Goal: Task Accomplishment & Management: Complete application form

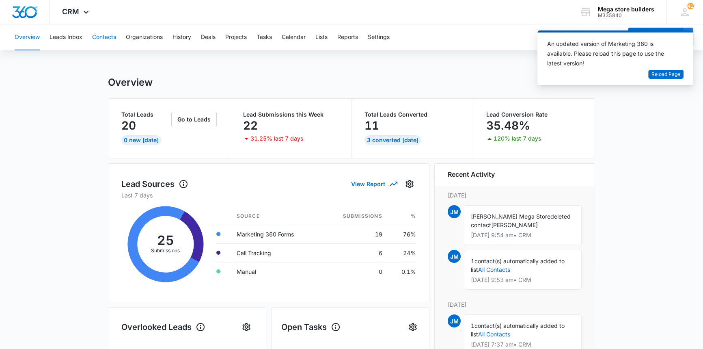
click at [113, 36] on button "Contacts" at bounding box center [104, 37] width 24 height 26
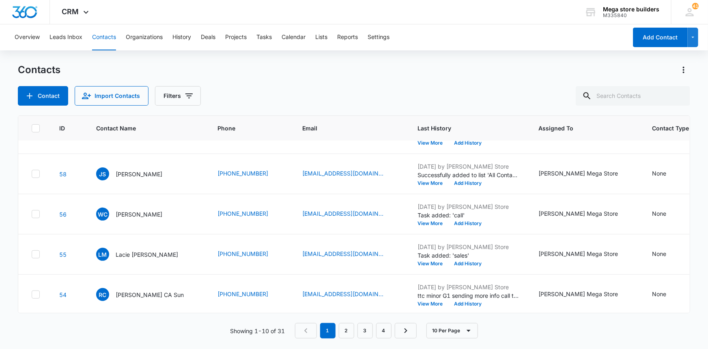
scroll to position [235, 0]
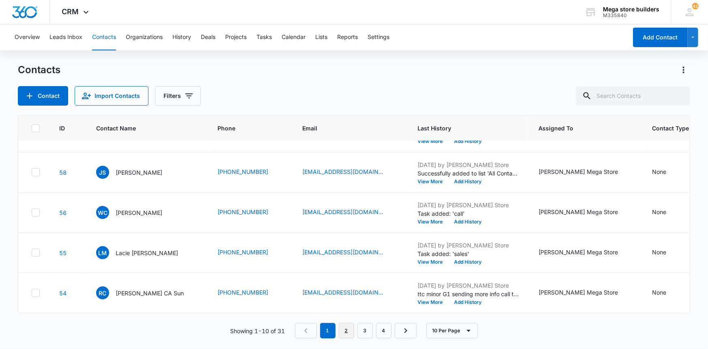
click at [346, 334] on link "2" at bounding box center [346, 330] width 15 height 15
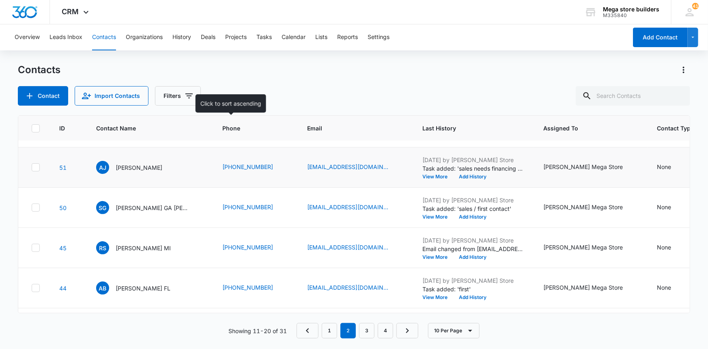
scroll to position [73, 0]
click at [435, 173] on div "Oct 4, 2025 by John Mega Store Task added: 'sales needs financing sent more inf…" at bounding box center [473, 168] width 101 height 24
click at [454, 176] on button "Add History" at bounding box center [473, 176] width 39 height 5
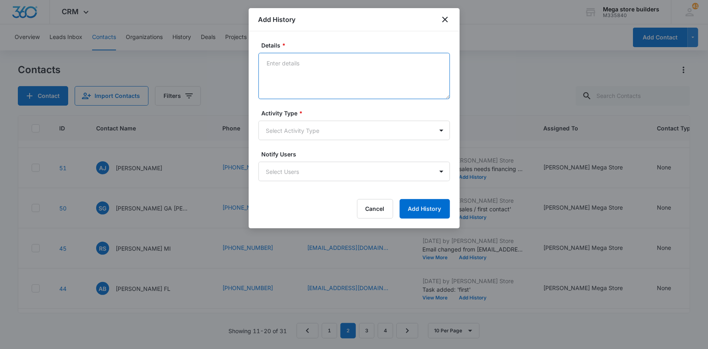
click at [287, 69] on textarea "Details *" at bounding box center [354, 76] width 192 height 46
type textarea "ttc submitted to Jump"
click at [309, 130] on body "CRM Apps Reputation Forms CRM Email Social Content Ads Intelligence Files Brand…" at bounding box center [354, 174] width 708 height 349
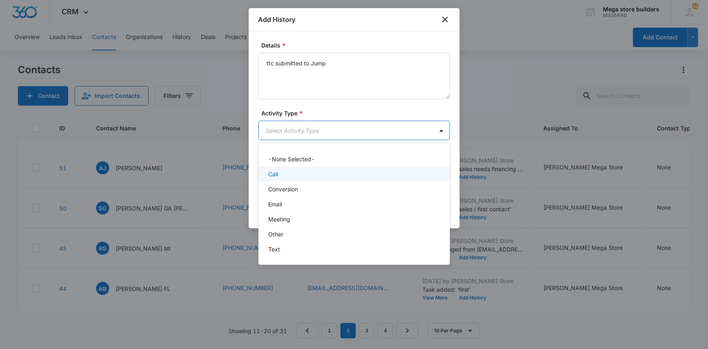
click at [273, 174] on p "Call" at bounding box center [273, 174] width 10 height 9
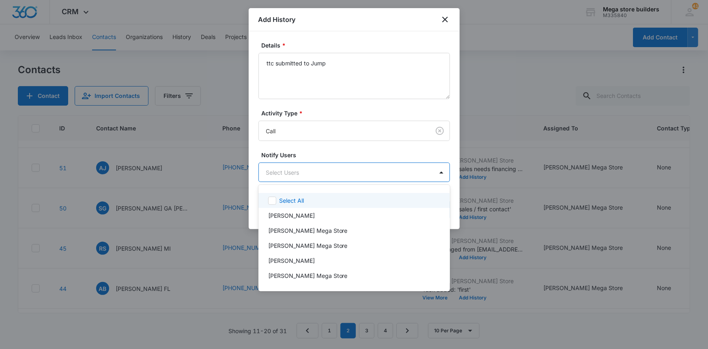
drag, startPoint x: 374, startPoint y: 172, endPoint x: 367, endPoint y: 178, distance: 9.2
click at [373, 172] on body "CRM Apps Reputation Forms CRM Email Social Content Ads Intelligence Files Brand…" at bounding box center [354, 174] width 708 height 349
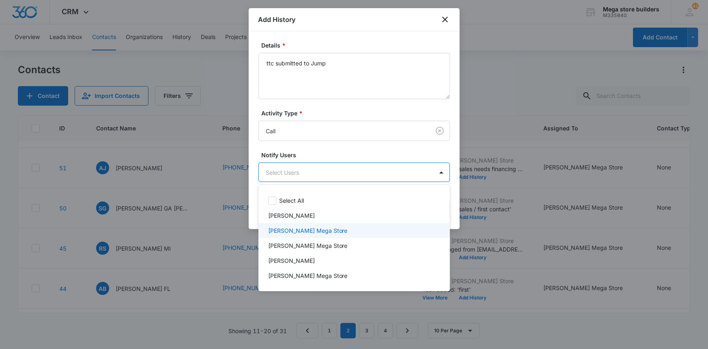
click at [285, 227] on p "[PERSON_NAME] Mega Store" at bounding box center [308, 230] width 80 height 9
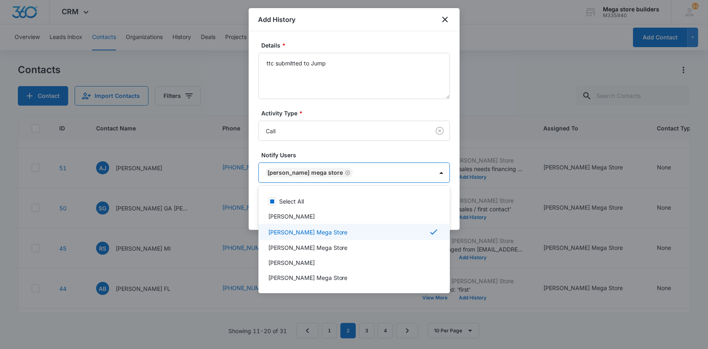
click at [489, 257] on div at bounding box center [354, 174] width 708 height 349
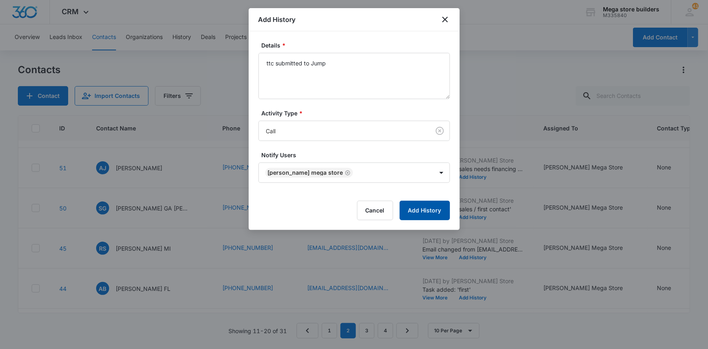
click at [428, 208] on button "Add History" at bounding box center [425, 209] width 50 height 19
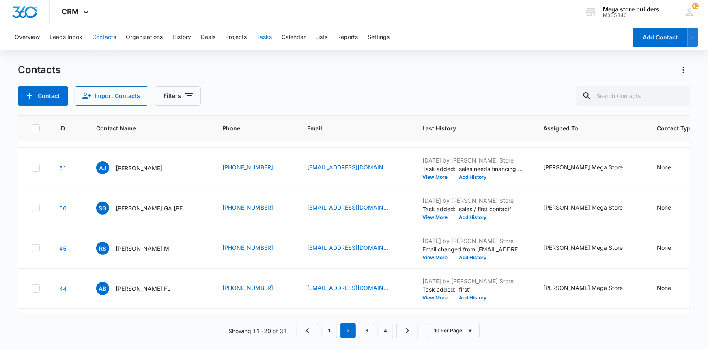
click at [264, 39] on button "Tasks" at bounding box center [263, 37] width 15 height 26
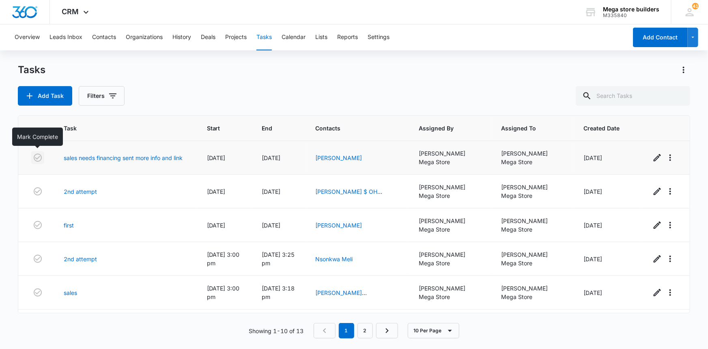
click at [40, 157] on icon "button" at bounding box center [38, 158] width 10 height 10
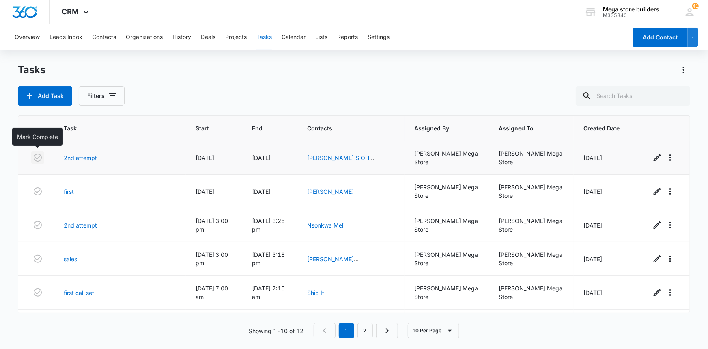
click at [39, 155] on icon "button" at bounding box center [38, 158] width 10 height 10
click at [37, 155] on icon "button" at bounding box center [38, 158] width 10 height 10
click at [40, 155] on icon "button" at bounding box center [38, 158] width 10 height 10
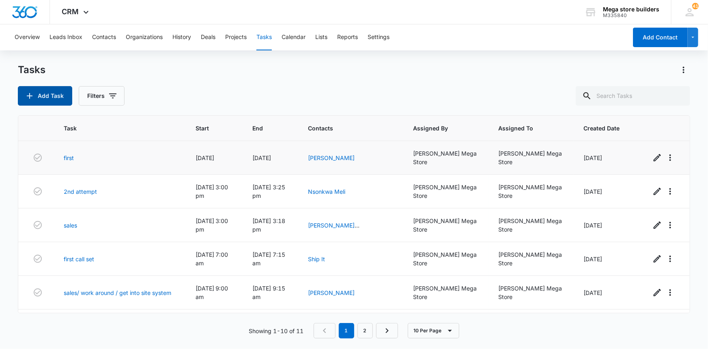
click at [44, 97] on button "Add Task" at bounding box center [45, 95] width 54 height 19
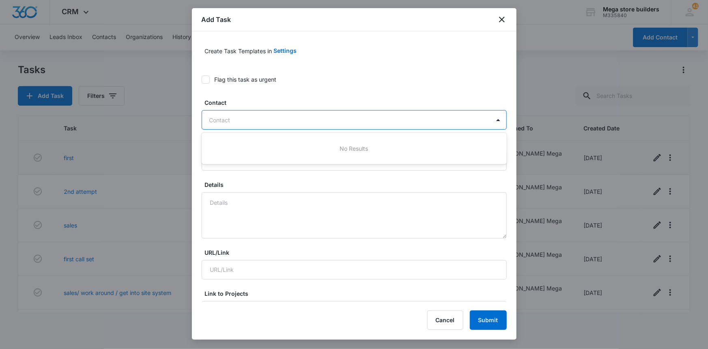
click at [238, 119] on div at bounding box center [349, 120] width 280 height 10
type input "[PERSON_NAME]"
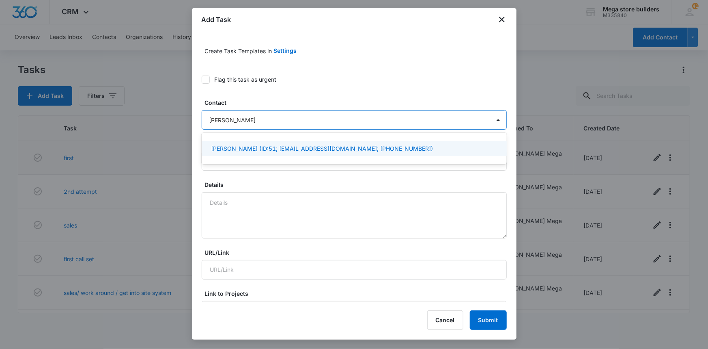
click at [216, 149] on p "Alexander Jones (ID:51; lexjones75@gmail.com; (614) 632-8383)" at bounding box center [322, 148] width 222 height 9
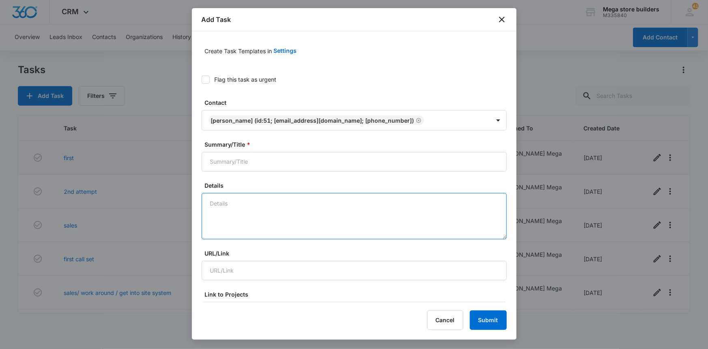
click at [227, 207] on textarea "Details" at bounding box center [354, 216] width 305 height 46
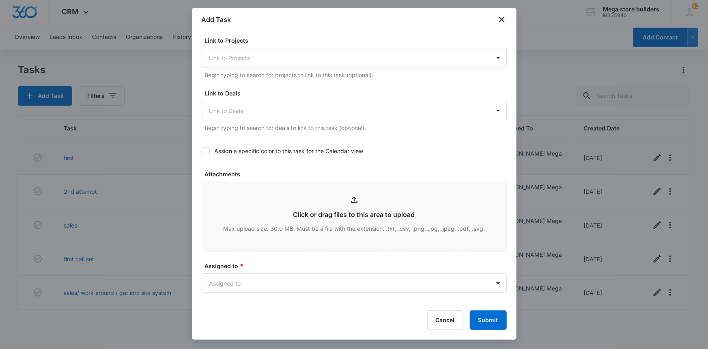
scroll to position [295, 0]
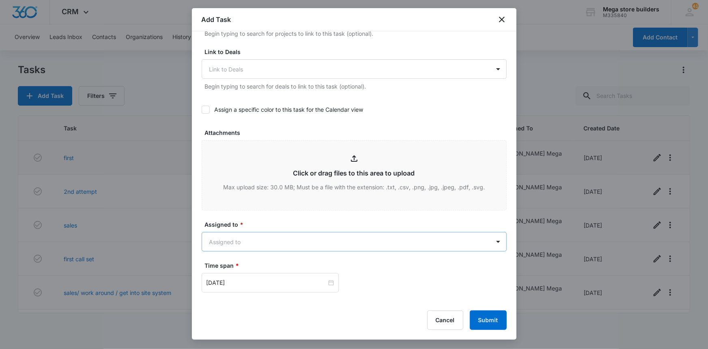
type textarea "sub to Jump ck status friday"
click at [261, 244] on body "CRM Apps Reputation Forms CRM Email Social Content Ads Intelligence Files Brand…" at bounding box center [354, 174] width 708 height 349
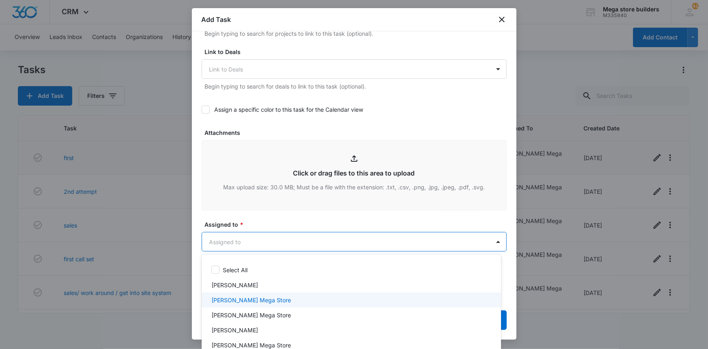
click at [235, 297] on p "[PERSON_NAME] Mega Store" at bounding box center [251, 299] width 80 height 9
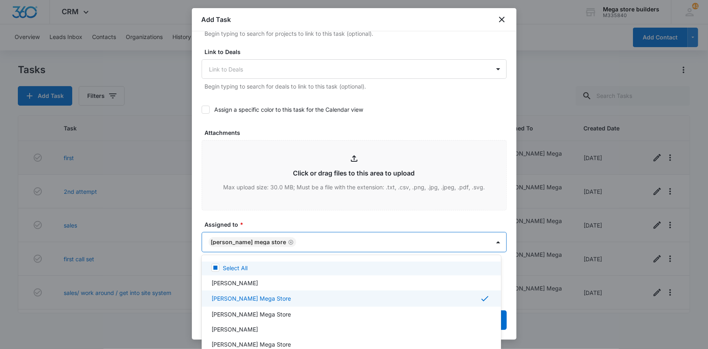
click at [316, 211] on div at bounding box center [354, 174] width 708 height 349
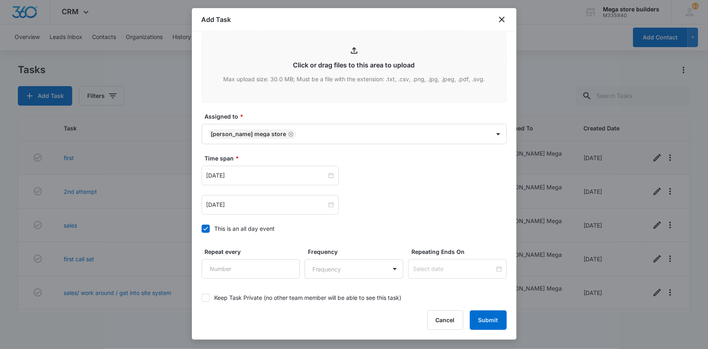
scroll to position [406, 0]
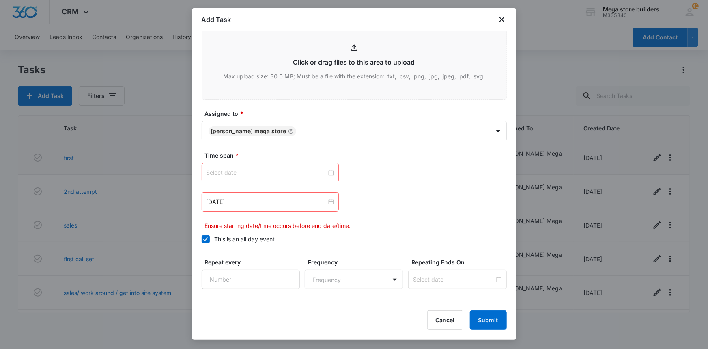
click at [207, 238] on icon at bounding box center [205, 238] width 7 height 7
click at [202, 239] on input "This is an all day event" at bounding box center [202, 239] width 0 height 0
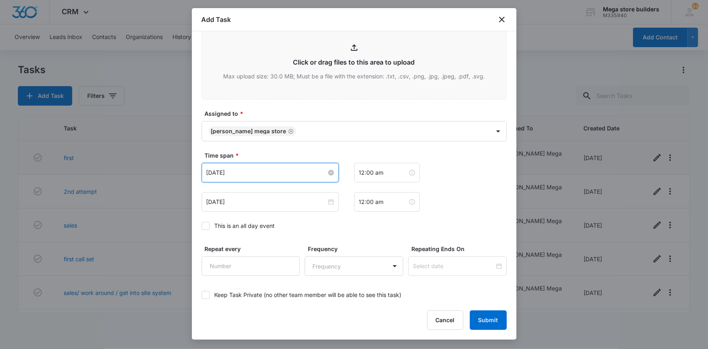
click at [323, 172] on input "[DATE]" at bounding box center [267, 172] width 120 height 9
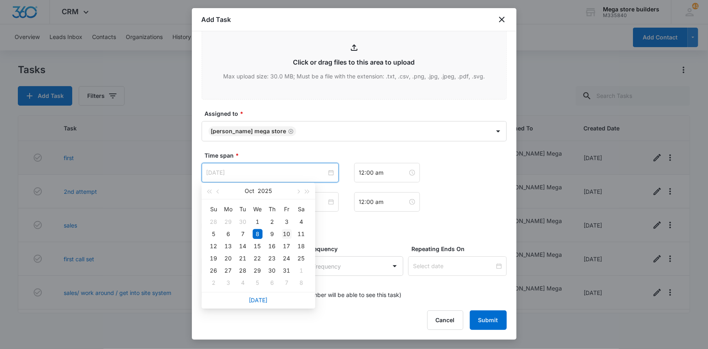
type input "[DATE]"
click at [288, 235] on div "10" at bounding box center [287, 234] width 10 height 10
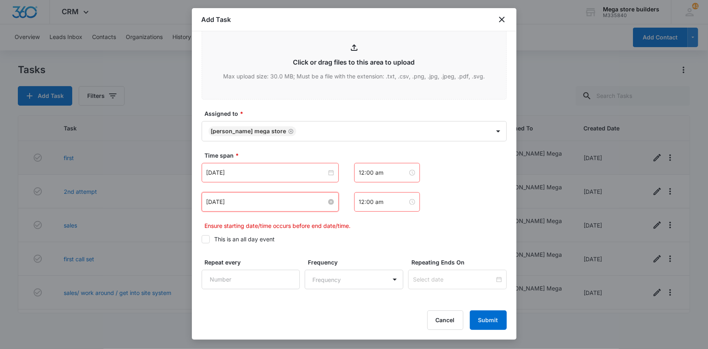
click at [284, 203] on input "[DATE]" at bounding box center [267, 201] width 120 height 9
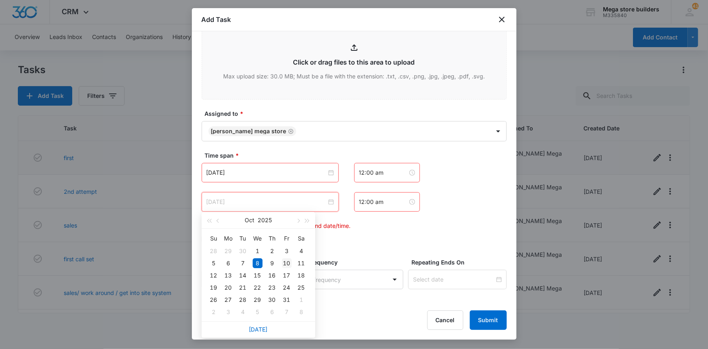
type input "[DATE]"
click at [288, 264] on div "10" at bounding box center [287, 263] width 10 height 10
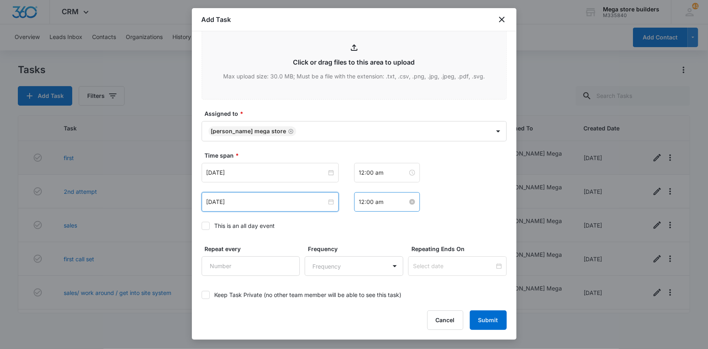
click at [370, 203] on input "12:00 am" at bounding box center [383, 201] width 49 height 9
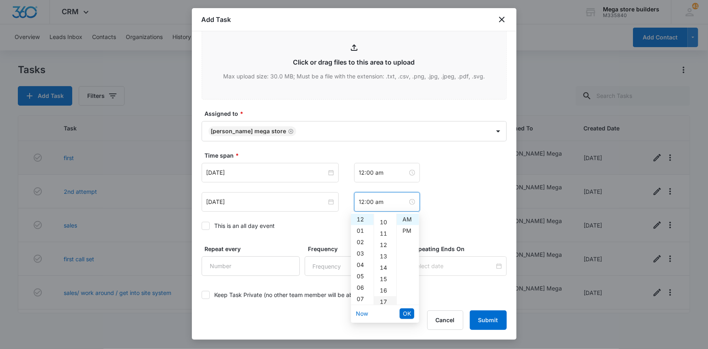
scroll to position [110, 0]
click at [385, 276] on div "15" at bounding box center [385, 278] width 22 height 11
type input "12:15 am"
click at [409, 312] on span "OK" at bounding box center [407, 313] width 8 height 9
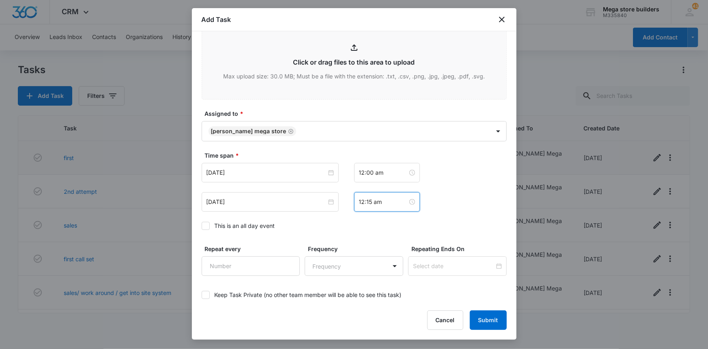
drag, startPoint x: 484, startPoint y: 329, endPoint x: 480, endPoint y: 326, distance: 4.9
click at [484, 329] on div "Add Task Create Task Templates in Settings Flag this task as urgent Contact Ale…" at bounding box center [354, 173] width 325 height 331
click at [475, 317] on button "Submit" at bounding box center [488, 319] width 37 height 19
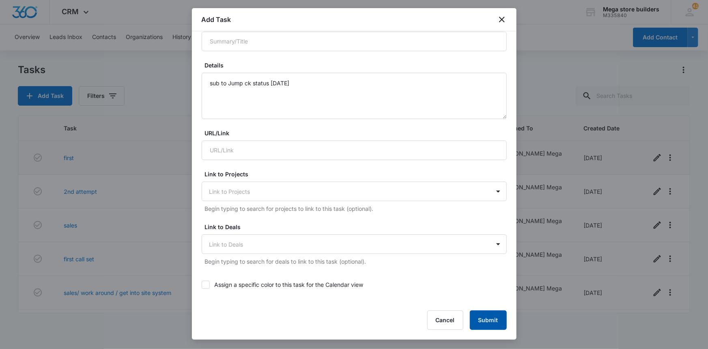
click at [486, 322] on button "Submit" at bounding box center [488, 319] width 37 height 19
click at [240, 43] on input "Summary/Title *" at bounding box center [354, 41] width 305 height 19
type input "finance check"
click at [491, 321] on button "Submit" at bounding box center [488, 319] width 37 height 19
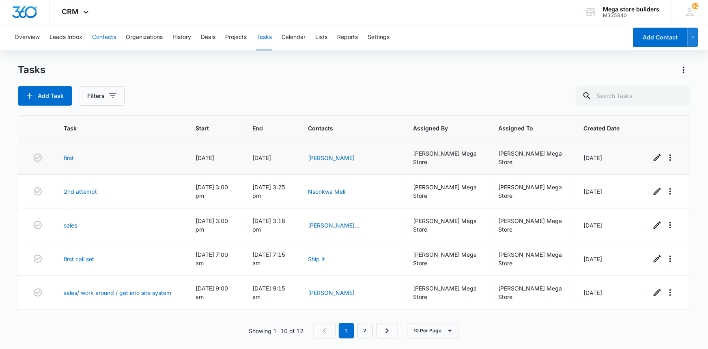
click at [104, 34] on button "Contacts" at bounding box center [104, 37] width 24 height 26
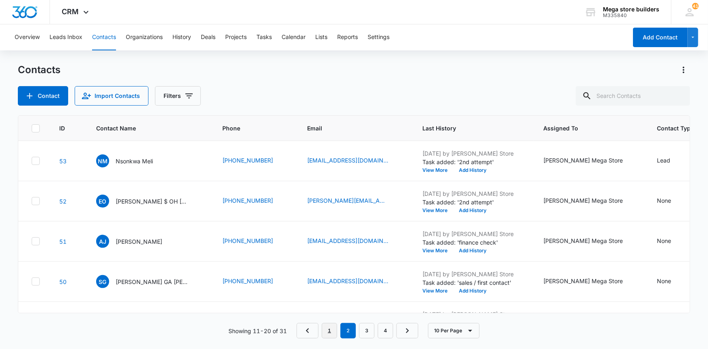
click at [329, 329] on link "1" at bounding box center [329, 330] width 15 height 15
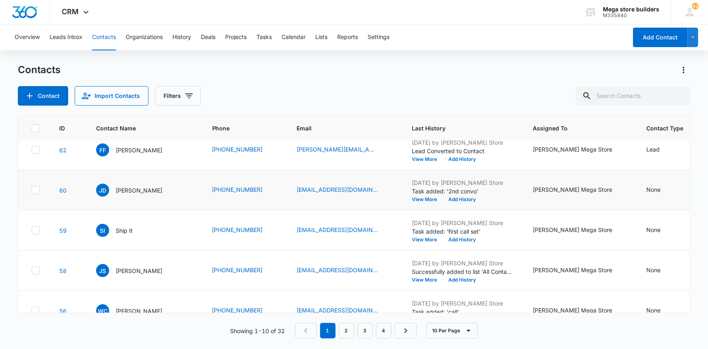
scroll to position [198, 0]
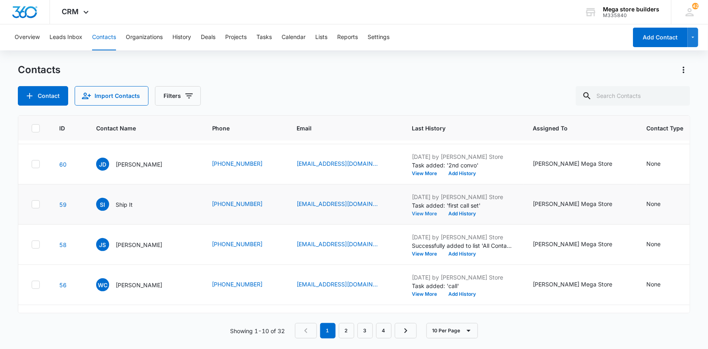
click at [426, 211] on button "View More" at bounding box center [427, 213] width 31 height 5
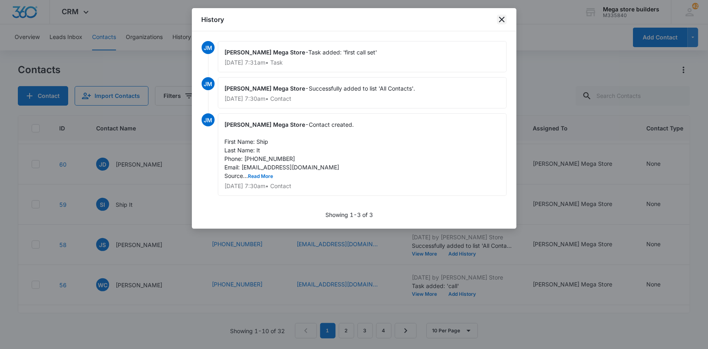
click at [501, 17] on icon "close" at bounding box center [502, 20] width 10 height 10
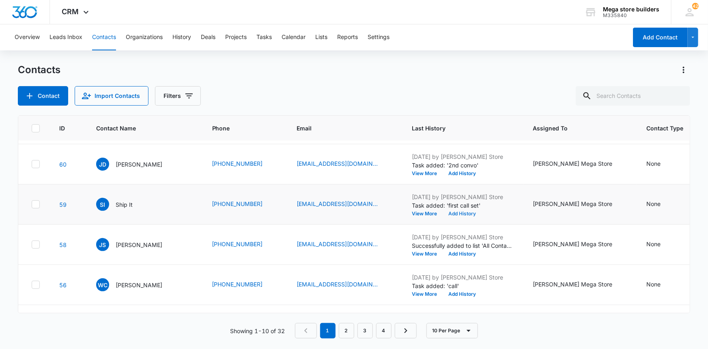
click at [460, 212] on button "Add History" at bounding box center [462, 213] width 39 height 5
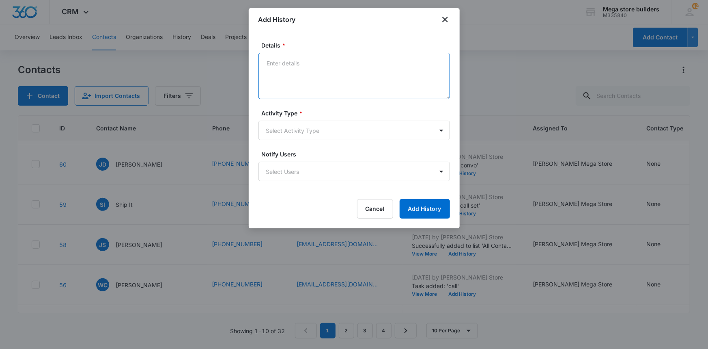
click at [287, 65] on textarea "Details *" at bounding box center [354, 76] width 192 height 46
type textarea "called ttc; is busy will call back set for [DATE]"
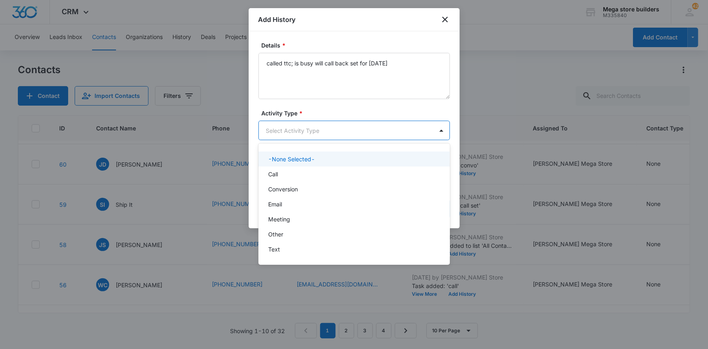
click at [304, 138] on body "CRM Apps Reputation Forms CRM Email Social Content Ads Intelligence Files Brand…" at bounding box center [354, 174] width 708 height 349
click at [274, 173] on p "Call" at bounding box center [273, 174] width 10 height 9
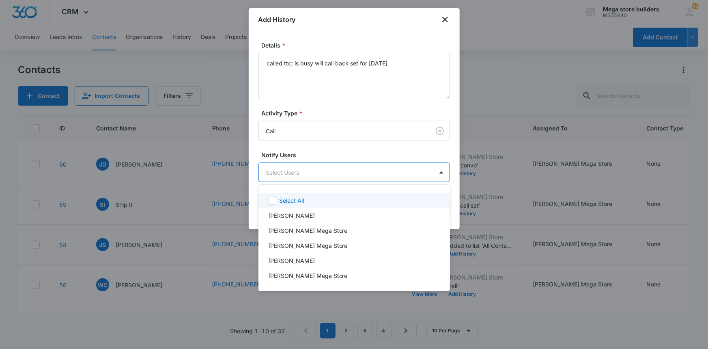
click at [290, 170] on body "CRM Apps Reputation Forms CRM Email Social Content Ads Intelligence Files Brand…" at bounding box center [354, 174] width 708 height 349
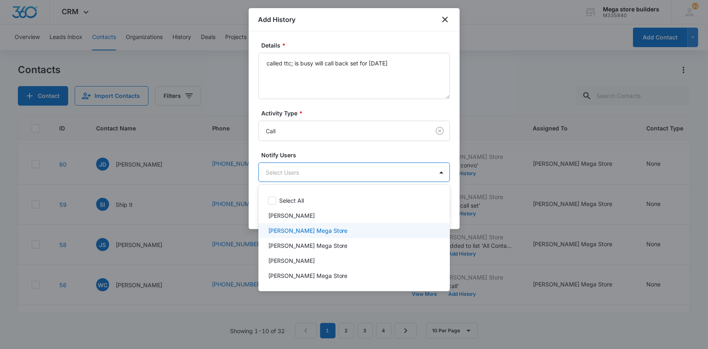
click at [281, 228] on p "[PERSON_NAME] Mega Store" at bounding box center [308, 230] width 80 height 9
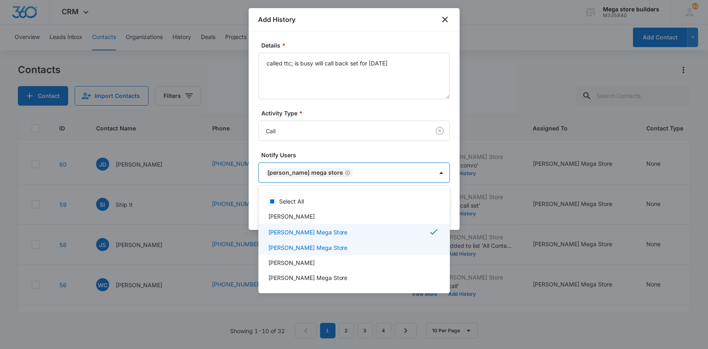
click at [461, 256] on div at bounding box center [354, 174] width 708 height 349
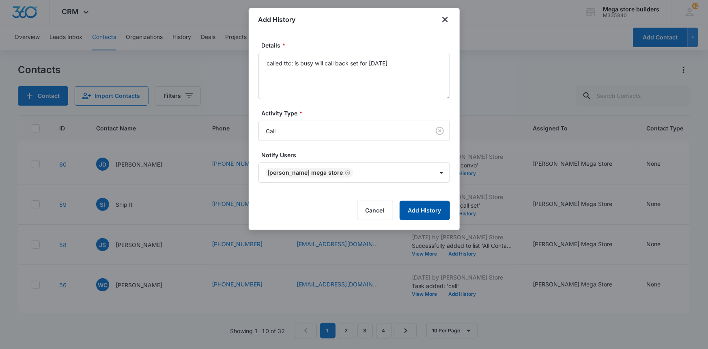
click at [426, 207] on button "Add History" at bounding box center [425, 209] width 50 height 19
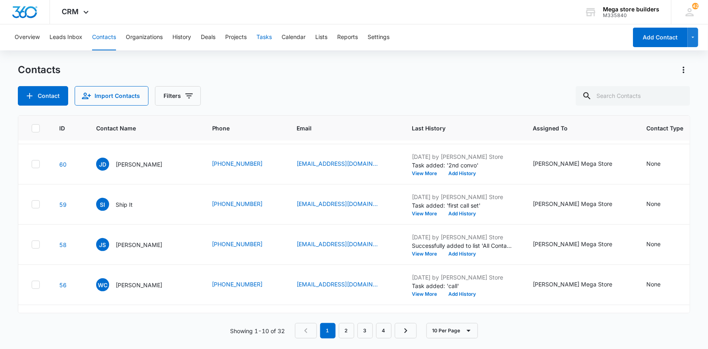
click at [270, 32] on button "Tasks" at bounding box center [263, 37] width 15 height 26
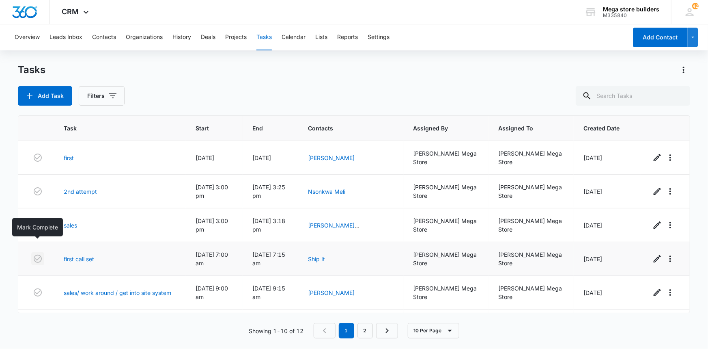
click at [39, 254] on icon "button" at bounding box center [38, 258] width 8 height 8
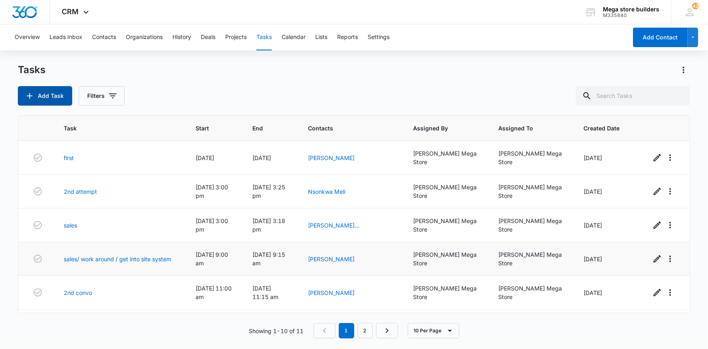
click at [47, 93] on button "Add Task" at bounding box center [45, 95] width 54 height 19
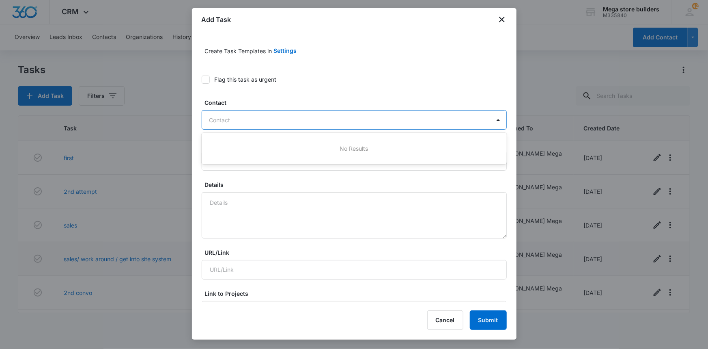
click at [251, 117] on div at bounding box center [349, 120] width 280 height 10
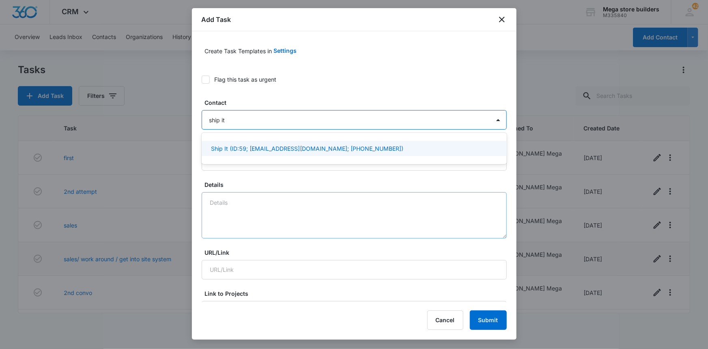
type input "ship it"
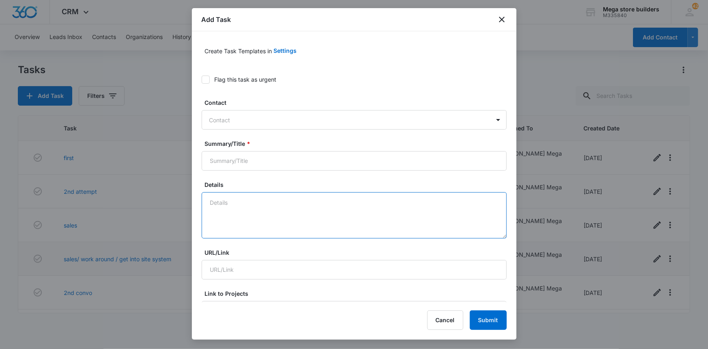
click at [239, 214] on textarea "Details" at bounding box center [354, 215] width 305 height 46
type textarea "f/up"
click at [483, 314] on button "Submit" at bounding box center [488, 319] width 37 height 19
click at [267, 164] on input "Summary/Title *" at bounding box center [354, 160] width 305 height 19
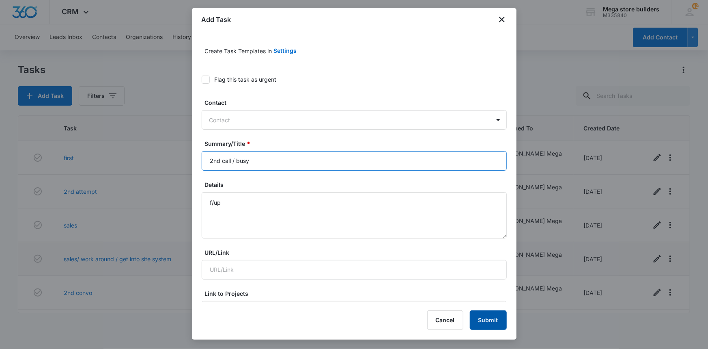
type input "2nd call / busy"
click at [490, 321] on button "Submit" at bounding box center [488, 319] width 37 height 19
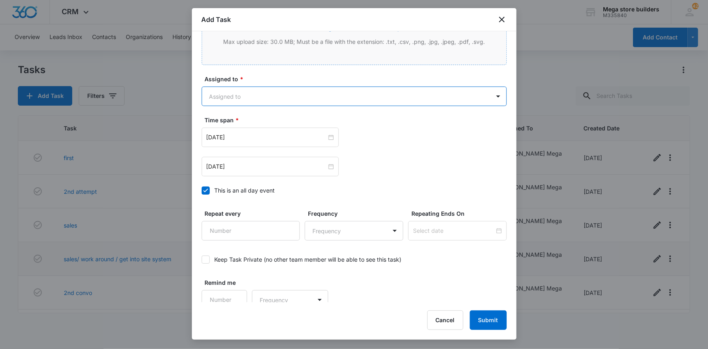
scroll to position [446, 0]
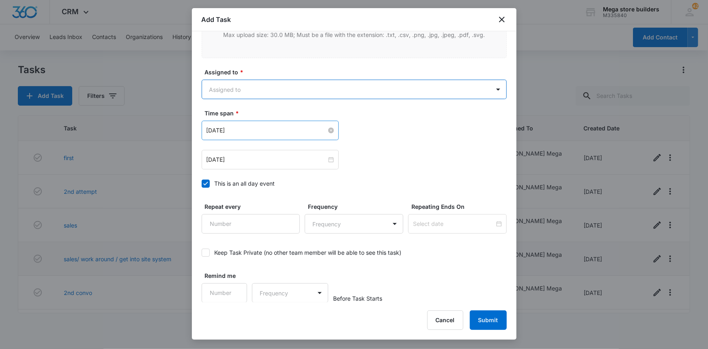
click at [272, 131] on input "[DATE]" at bounding box center [267, 130] width 120 height 9
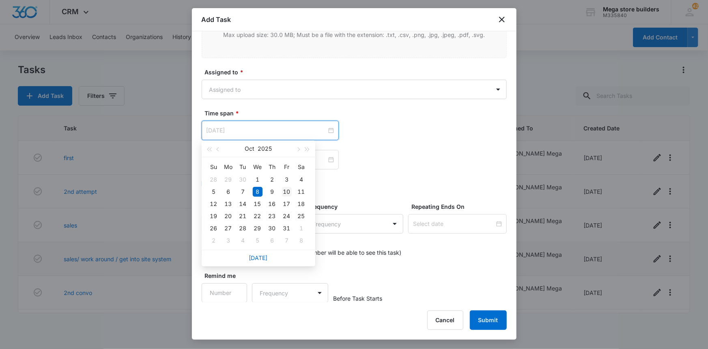
click at [287, 192] on div "10" at bounding box center [287, 192] width 10 height 10
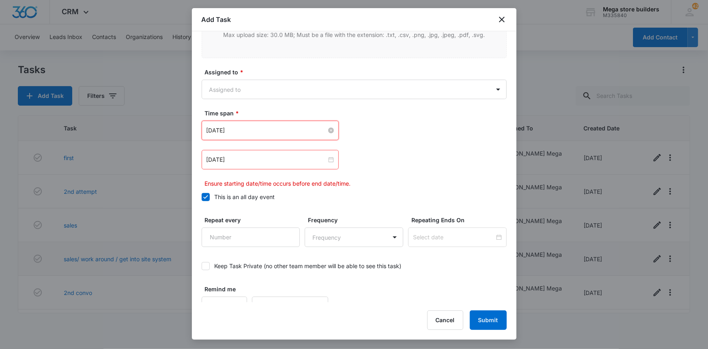
click at [301, 129] on input "[DATE]" at bounding box center [267, 130] width 120 height 9
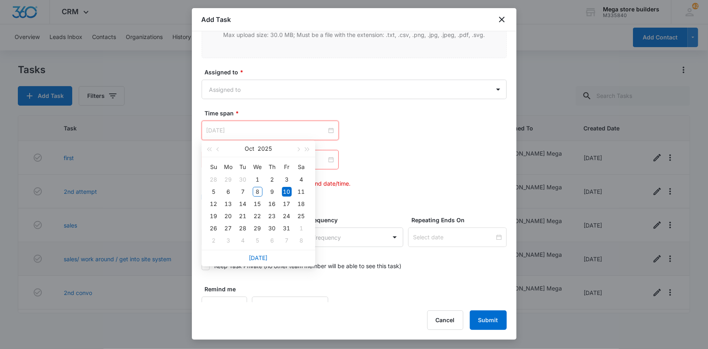
type input "[DATE]"
click at [326, 133] on div "[DATE]" at bounding box center [270, 130] width 127 height 9
drag, startPoint x: 399, startPoint y: 188, endPoint x: 383, endPoint y: 175, distance: 20.2
click at [398, 186] on div "Time span * [DATE] [DATE] Su Mo Tu We Th Fr Sa 28 29 30 1 2 3 4 5 6 7 8 9 10 11…" at bounding box center [354, 157] width 305 height 97
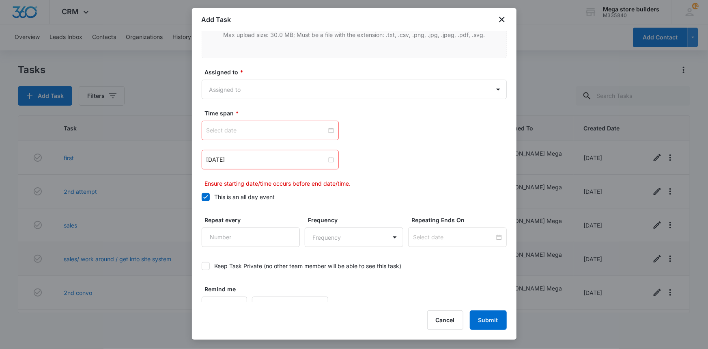
click at [288, 134] on div at bounding box center [270, 130] width 137 height 19
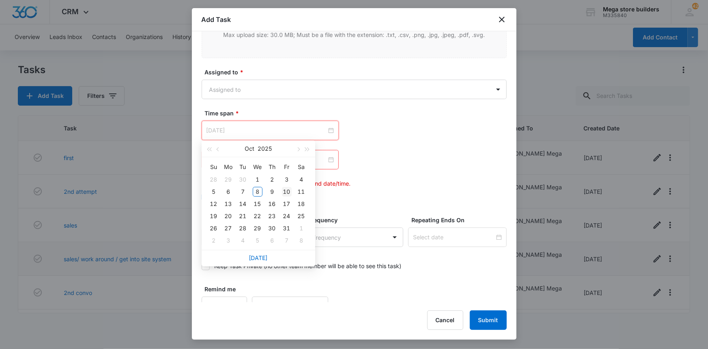
type input "[DATE]"
click at [287, 192] on div "10" at bounding box center [287, 192] width 10 height 10
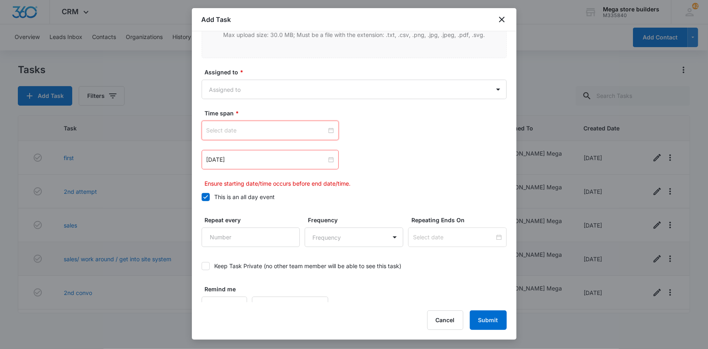
click at [308, 129] on input at bounding box center [267, 130] width 120 height 9
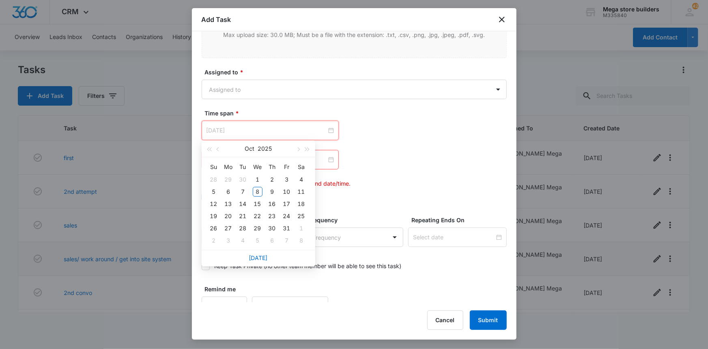
type input "[DATE]"
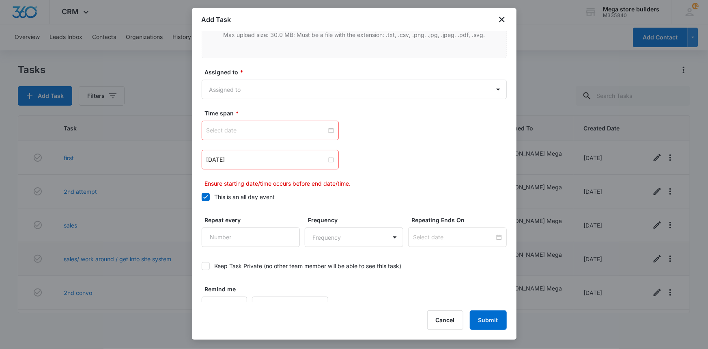
click at [381, 182] on p "Ensure starting date/time occurs before end date/time." at bounding box center [356, 183] width 302 height 9
click at [202, 196] on div at bounding box center [206, 197] width 8 height 8
click at [202, 197] on input "This is an all day event" at bounding box center [202, 197] width 0 height 0
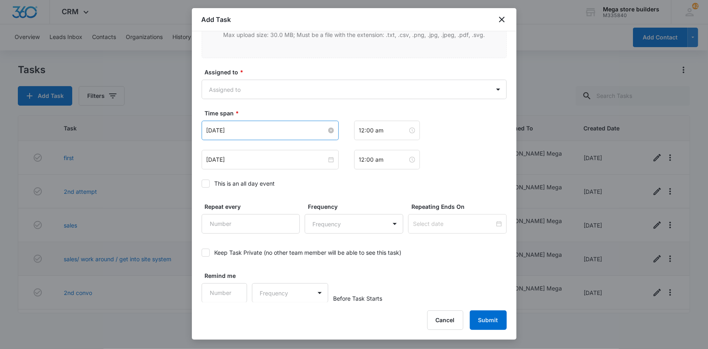
click at [252, 131] on input "[DATE]" at bounding box center [267, 130] width 120 height 9
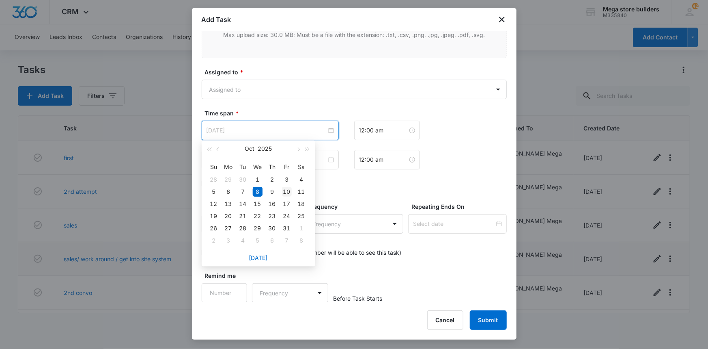
type input "[DATE]"
click at [284, 189] on div "10" at bounding box center [287, 192] width 10 height 10
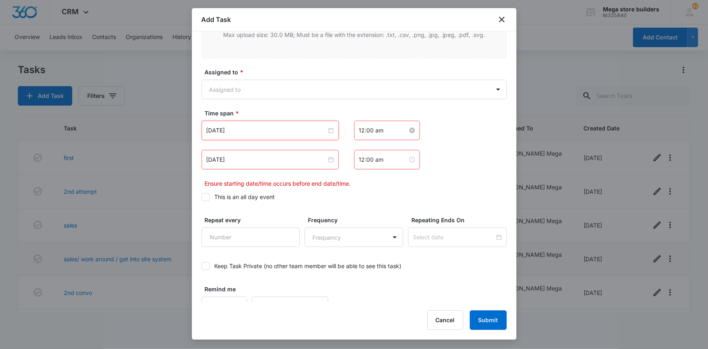
click at [377, 131] on input "12:00 am" at bounding box center [383, 130] width 49 height 9
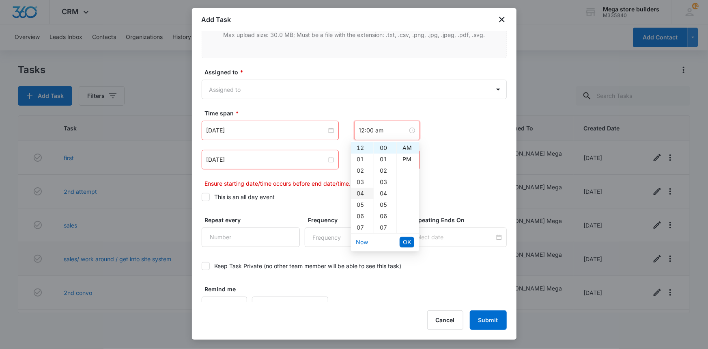
click at [364, 193] on div "04" at bounding box center [362, 192] width 23 height 11
click at [405, 159] on div "PM" at bounding box center [408, 158] width 22 height 11
type input "12:00 am"
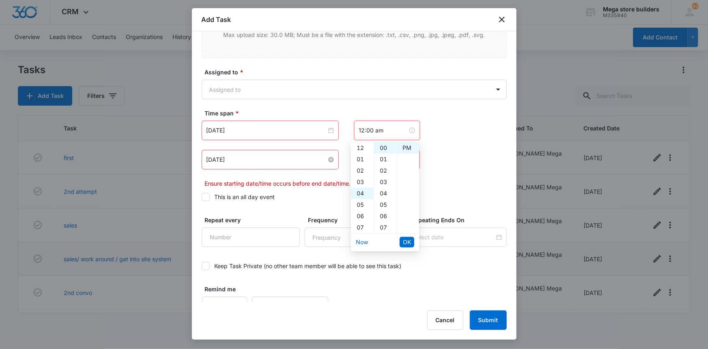
click at [309, 160] on input "[DATE]" at bounding box center [267, 159] width 120 height 9
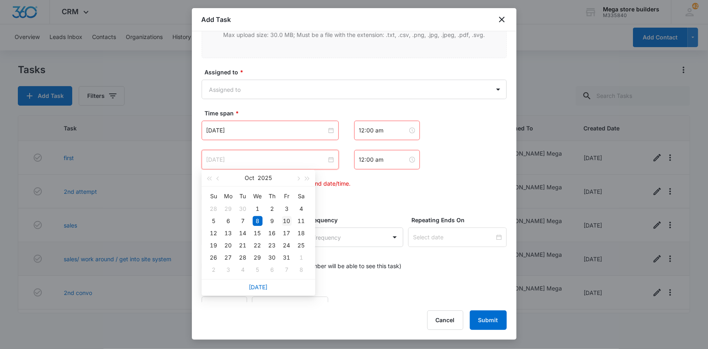
type input "[DATE]"
click at [287, 220] on div "10" at bounding box center [287, 221] width 10 height 10
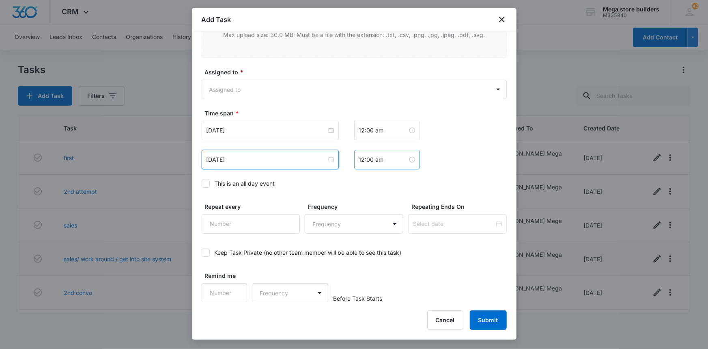
click at [376, 154] on div "12:00 am" at bounding box center [387, 159] width 66 height 19
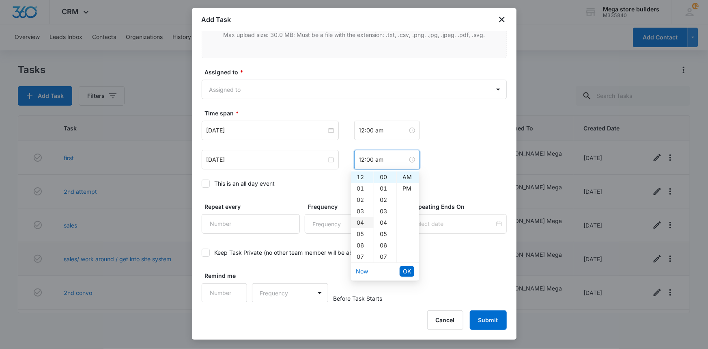
click at [359, 218] on div "04" at bounding box center [362, 222] width 23 height 11
click at [380, 237] on div "15" at bounding box center [385, 236] width 22 height 11
click at [408, 269] on span "OK" at bounding box center [407, 271] width 8 height 9
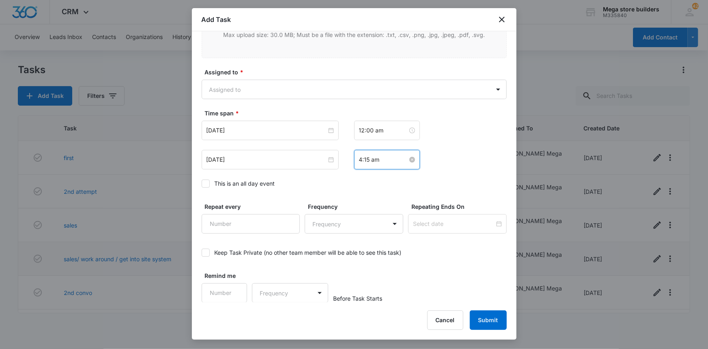
click at [389, 160] on input "4:15 am" at bounding box center [383, 159] width 49 height 9
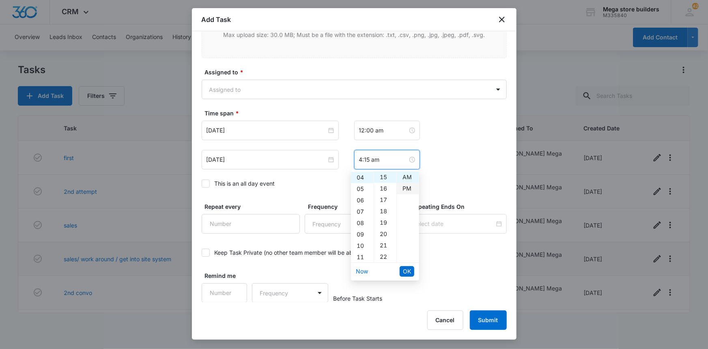
click at [405, 187] on div "PM" at bounding box center [408, 188] width 22 height 11
type input "4:15 am"
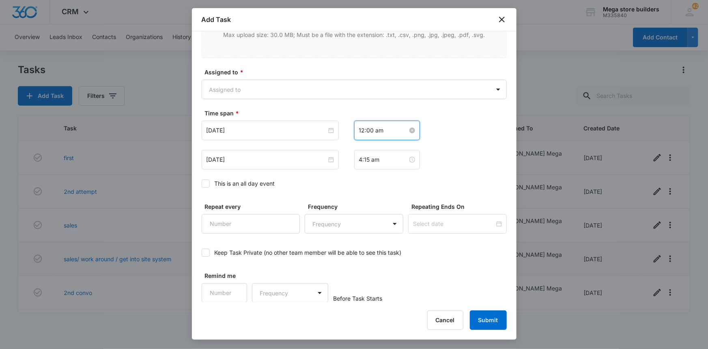
scroll to position [0, 0]
click at [384, 131] on input "12:00 am" at bounding box center [383, 130] width 49 height 9
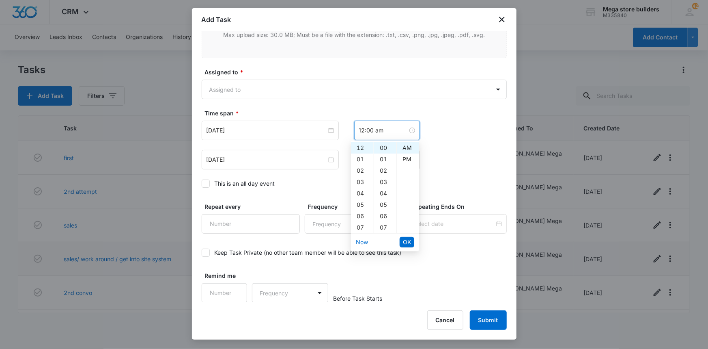
drag, startPoint x: 405, startPoint y: 246, endPoint x: 407, endPoint y: 241, distance: 5.4
click at [405, 245] on span "OK" at bounding box center [407, 241] width 8 height 9
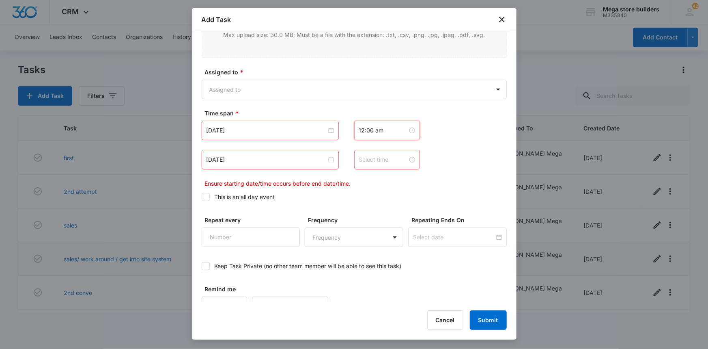
click at [383, 157] on input at bounding box center [383, 159] width 49 height 9
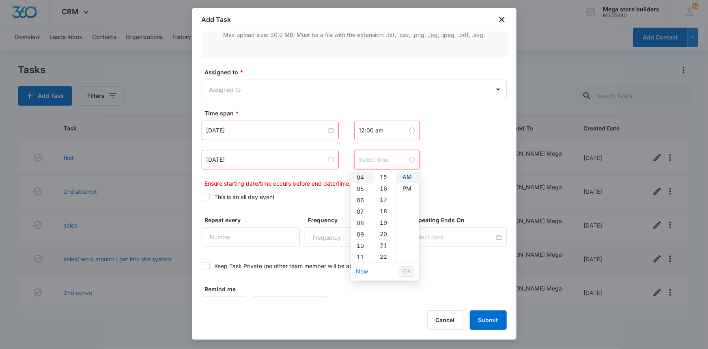
click at [357, 176] on div "04" at bounding box center [362, 177] width 23 height 11
click at [385, 237] on div "15" at bounding box center [385, 236] width 22 height 11
click at [401, 187] on div "PM" at bounding box center [408, 188] width 22 height 11
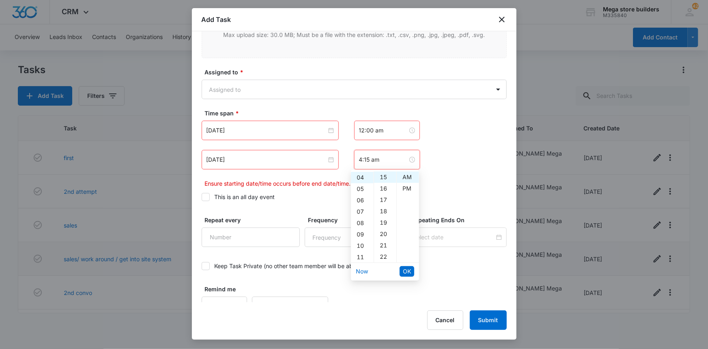
type input "4:15 pm"
click at [410, 268] on span "OK" at bounding box center [407, 271] width 8 height 9
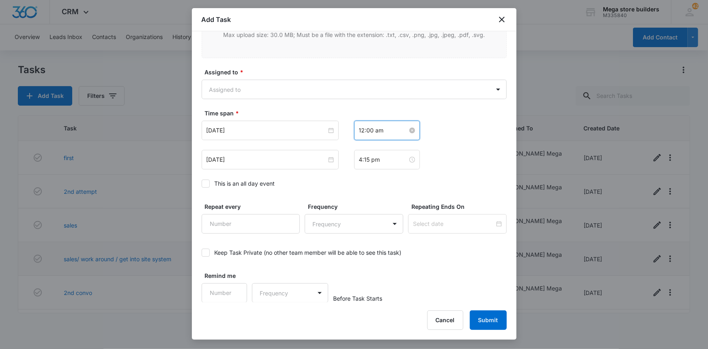
click at [374, 129] on input "12:00 am" at bounding box center [383, 130] width 49 height 9
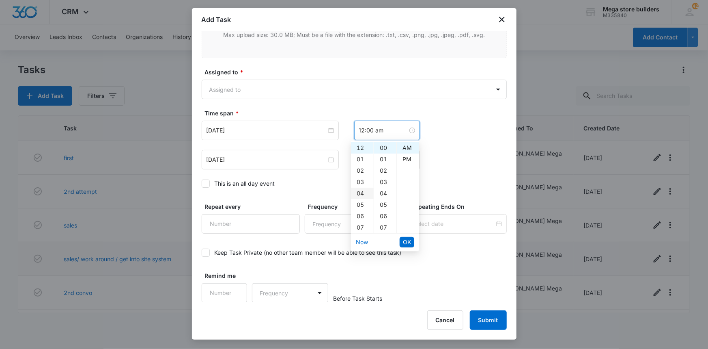
click at [361, 194] on div "04" at bounding box center [362, 192] width 23 height 11
click at [410, 159] on div "PM" at bounding box center [408, 158] width 22 height 11
type input "4:00 pm"
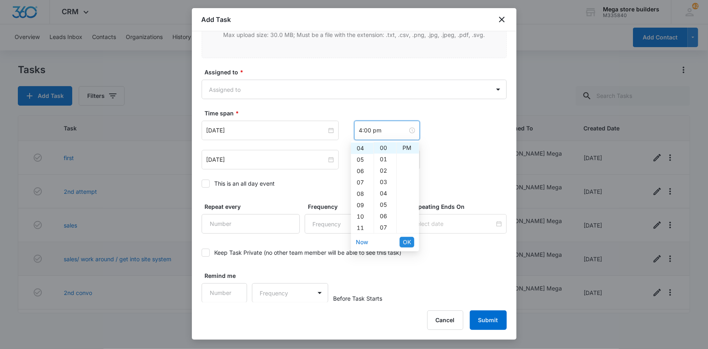
click at [404, 242] on span "OK" at bounding box center [407, 241] width 8 height 9
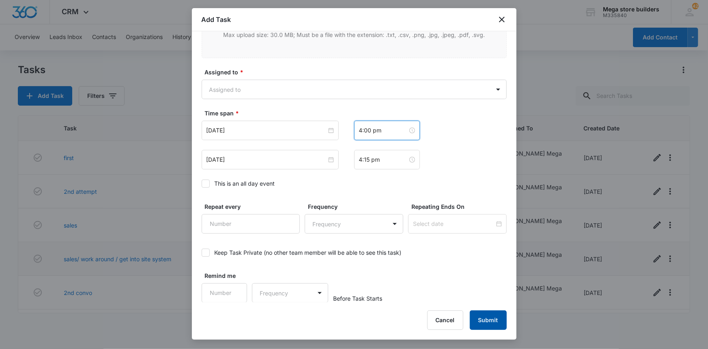
click at [476, 313] on button "Submit" at bounding box center [488, 319] width 37 height 19
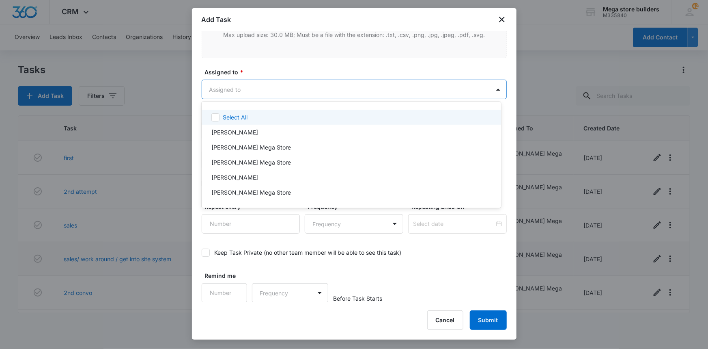
click at [286, 92] on body "CRM Apps Reputation Forms CRM Email Social Content Ads Intelligence Files Brand…" at bounding box center [354, 174] width 708 height 349
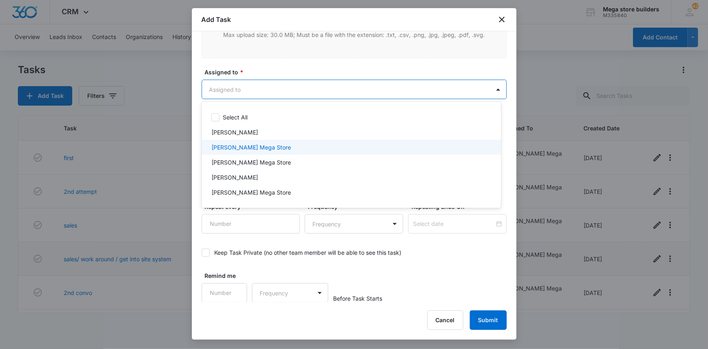
click at [239, 151] on p "[PERSON_NAME] Mega Store" at bounding box center [251, 147] width 80 height 9
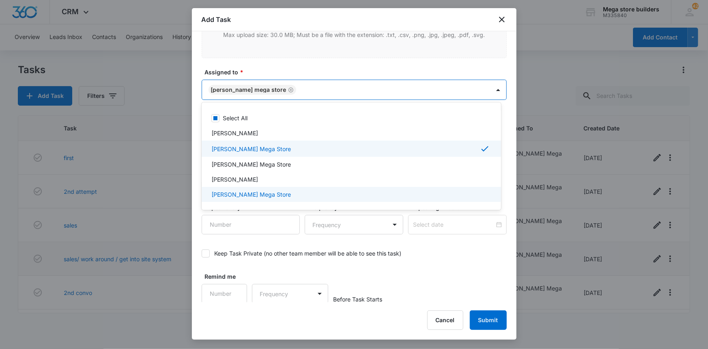
click at [484, 315] on div at bounding box center [354, 174] width 708 height 349
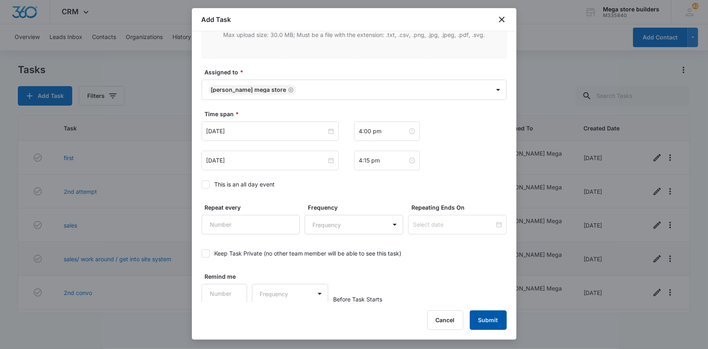
click at [493, 318] on button "Submit" at bounding box center [488, 319] width 37 height 19
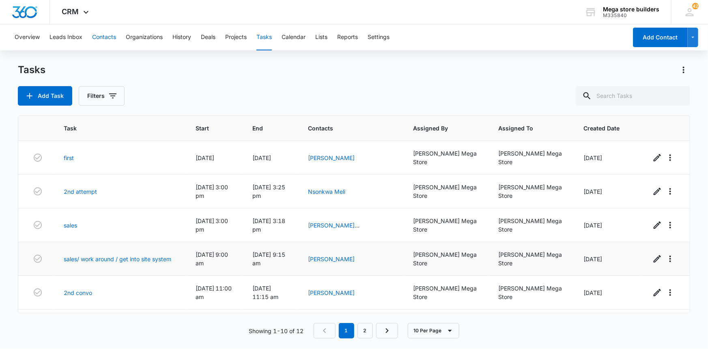
click at [111, 35] on button "Contacts" at bounding box center [104, 37] width 24 height 26
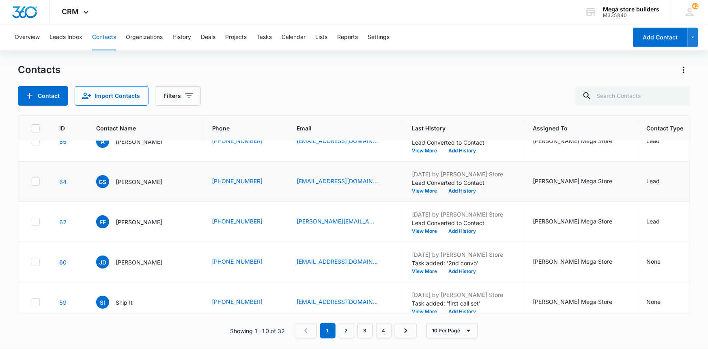
scroll to position [110, 0]
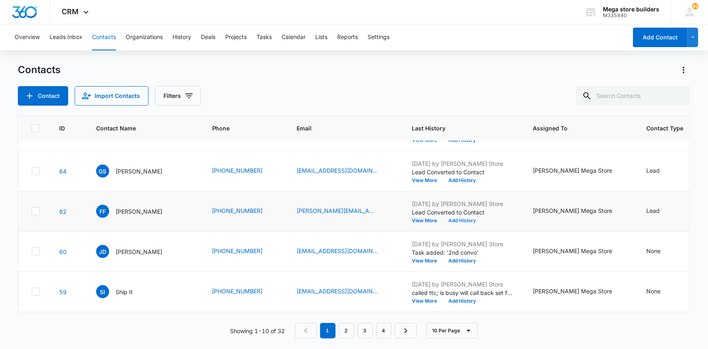
click at [455, 219] on button "Add History" at bounding box center [462, 220] width 39 height 5
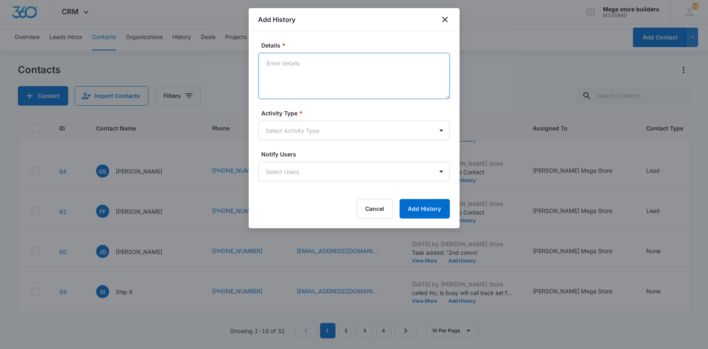
click at [293, 62] on textarea "Details *" at bounding box center [354, 76] width 192 height 46
type textarea "lmc sent intro em/text set f/up"
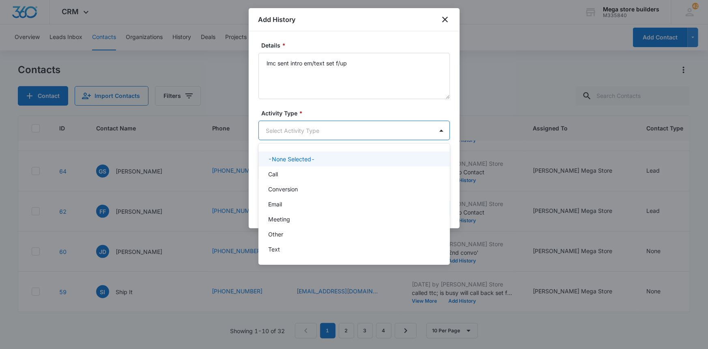
click at [290, 132] on body "CRM Apps Reputation Forms CRM Email Social Content Ads Intelligence Files Brand…" at bounding box center [354, 174] width 708 height 349
click at [278, 172] on div "Call" at bounding box center [353, 174] width 170 height 9
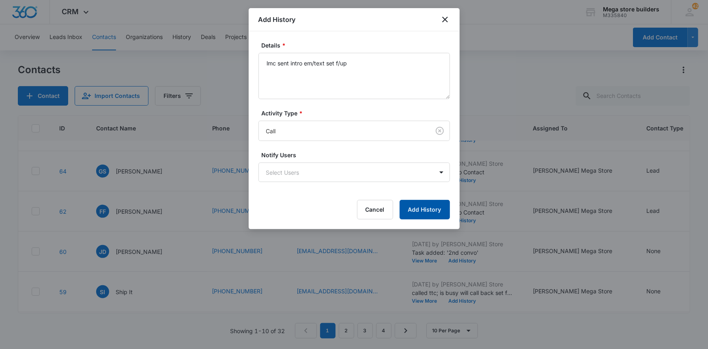
click at [433, 209] on button "Add History" at bounding box center [425, 209] width 50 height 19
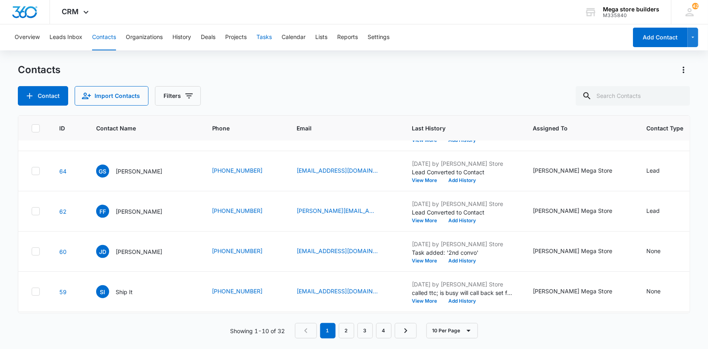
click at [269, 37] on button "Tasks" at bounding box center [263, 37] width 15 height 26
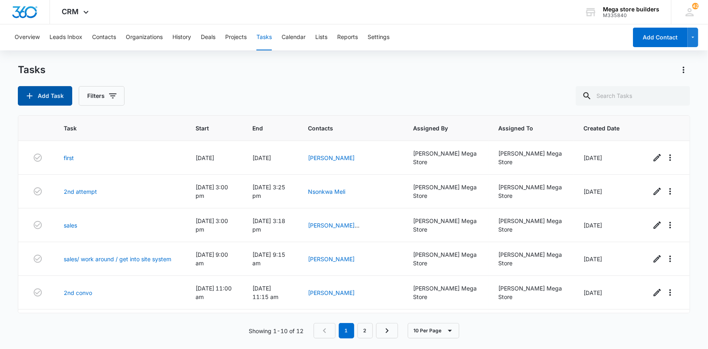
click at [62, 101] on button "Add Task" at bounding box center [45, 95] width 54 height 19
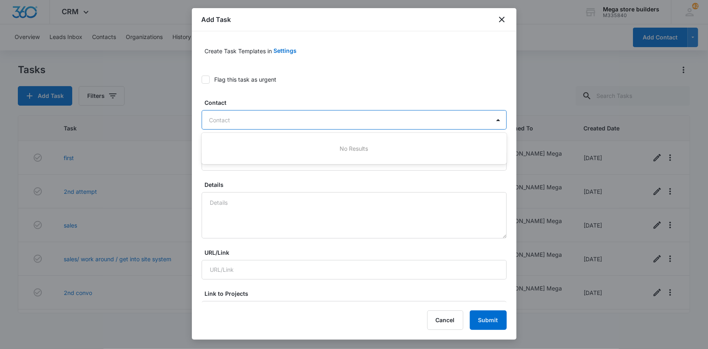
click at [255, 118] on div at bounding box center [349, 120] width 280 height 10
type input "[PERSON_NAME]"
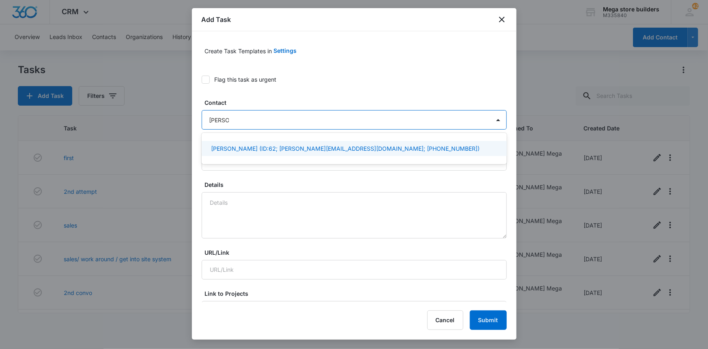
click at [226, 151] on p "[PERSON_NAME] (ID:62; [PERSON_NAME][EMAIL_ADDRESS][DOMAIN_NAME]; [PHONE_NUMBER])" at bounding box center [345, 148] width 269 height 9
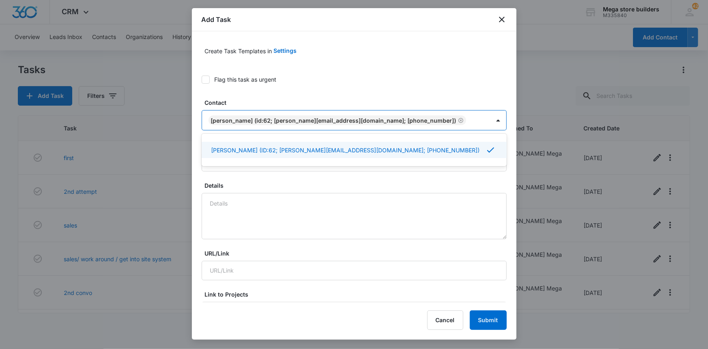
click at [228, 149] on p "[PERSON_NAME] (ID:62; [PERSON_NAME][EMAIL_ADDRESS][DOMAIN_NAME]; [PHONE_NUMBER])" at bounding box center [345, 150] width 269 height 9
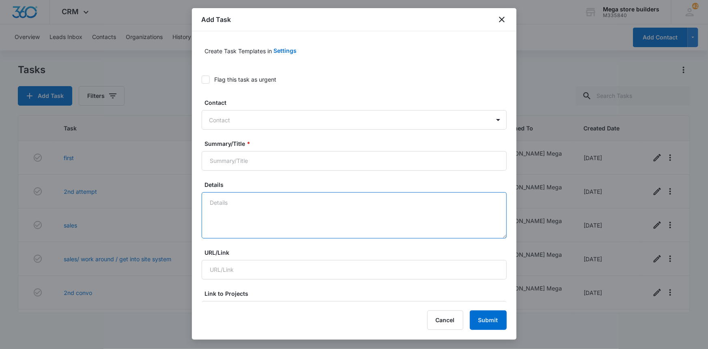
click at [228, 204] on textarea "Details" at bounding box center [354, 215] width 305 height 46
type textarea "first call"
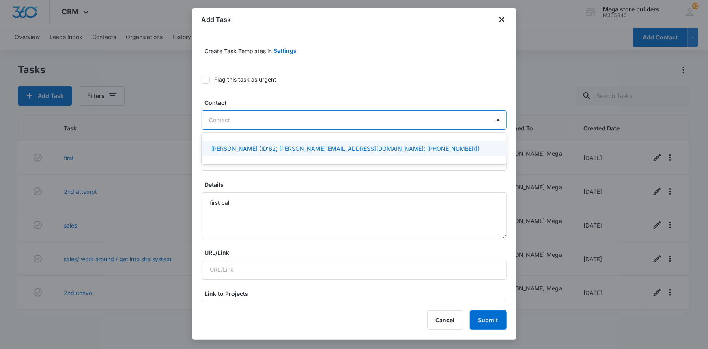
click at [253, 118] on div at bounding box center [349, 120] width 280 height 10
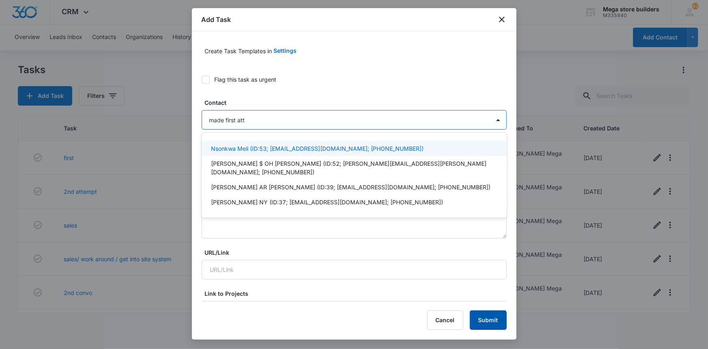
type input "made first att"
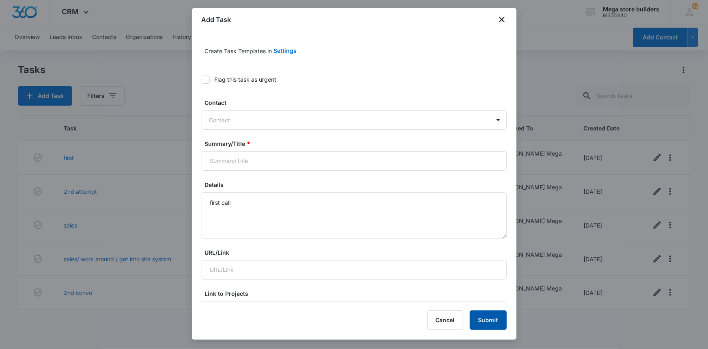
click at [486, 321] on button "Submit" at bounding box center [488, 319] width 37 height 19
click at [251, 162] on input "Summary/Title *" at bounding box center [354, 160] width 305 height 19
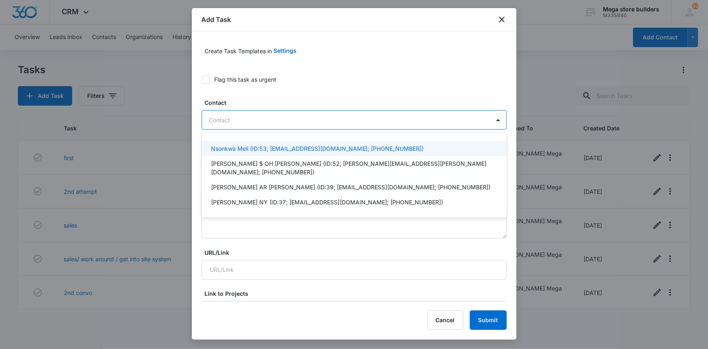
click at [236, 117] on div at bounding box center [349, 120] width 280 height 10
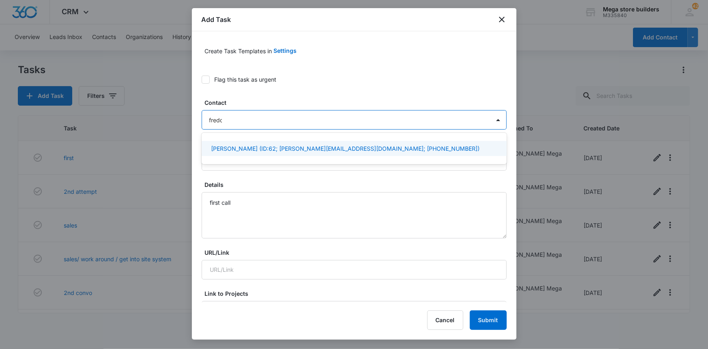
type input "fredde"
click at [242, 146] on p "[PERSON_NAME] (ID:62; [PERSON_NAME][EMAIL_ADDRESS][DOMAIN_NAME]; [PHONE_NUMBER])" at bounding box center [345, 148] width 269 height 9
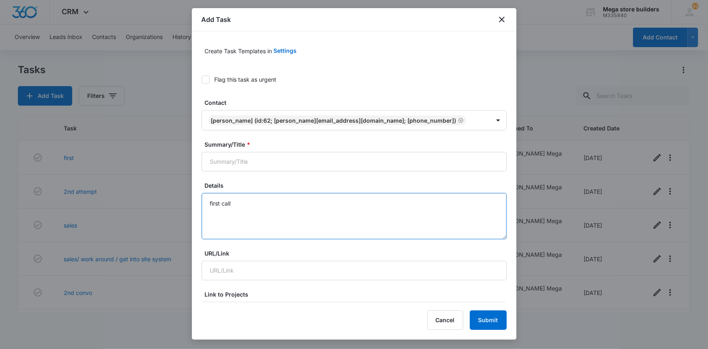
click at [246, 207] on textarea "first call" at bounding box center [354, 216] width 305 height 46
click at [226, 157] on input "Summary/Title *" at bounding box center [354, 161] width 305 height 19
type input "made first call"
click at [218, 200] on textarea "first call" at bounding box center [354, 216] width 305 height 46
drag, startPoint x: 243, startPoint y: 202, endPoint x: 174, endPoint y: 196, distance: 69.3
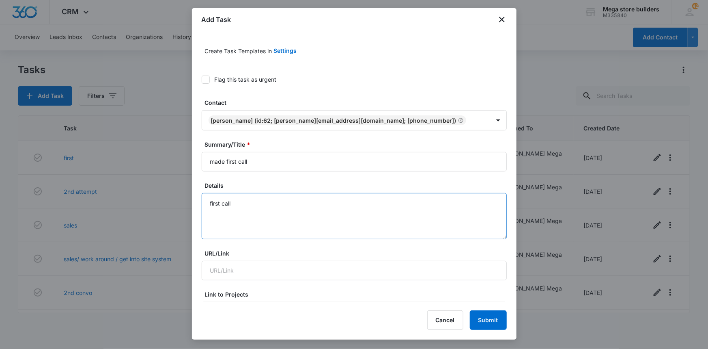
click at [174, 196] on body "CRM Apps Reputation Forms CRM Email Social Content Ads Intelligence Files Brand…" at bounding box center [354, 174] width 708 height 349
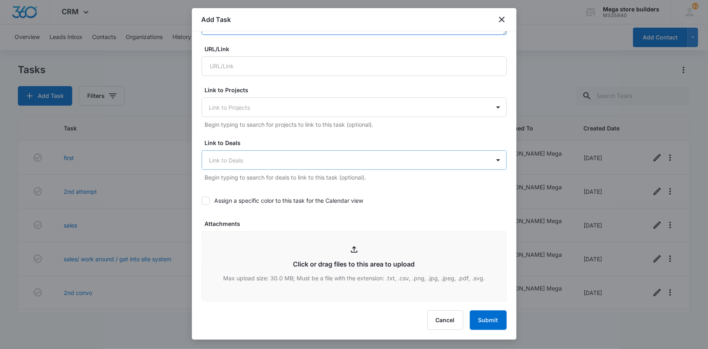
scroll to position [295, 0]
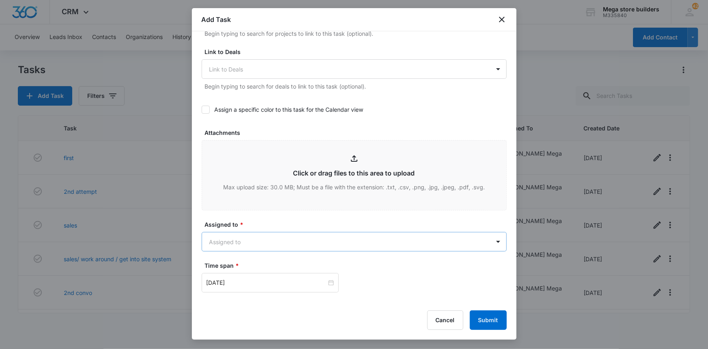
type textarea "2nad attempt"
click at [281, 240] on body "CRM Apps Reputation Forms CRM Email Social Content Ads Intelligence Files Brand…" at bounding box center [354, 174] width 708 height 349
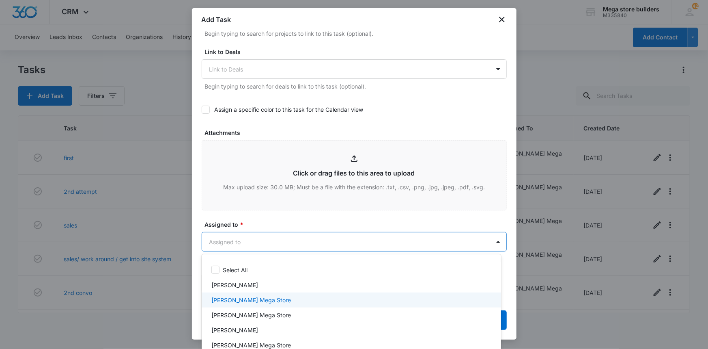
click at [265, 300] on div "[PERSON_NAME] Mega Store" at bounding box center [350, 299] width 278 height 9
click at [417, 185] on div at bounding box center [354, 174] width 708 height 349
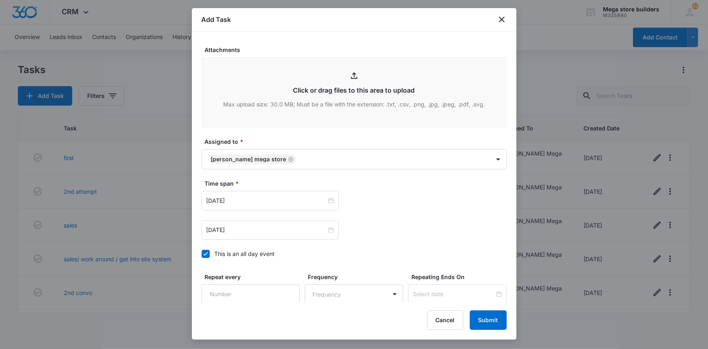
scroll to position [406, 0]
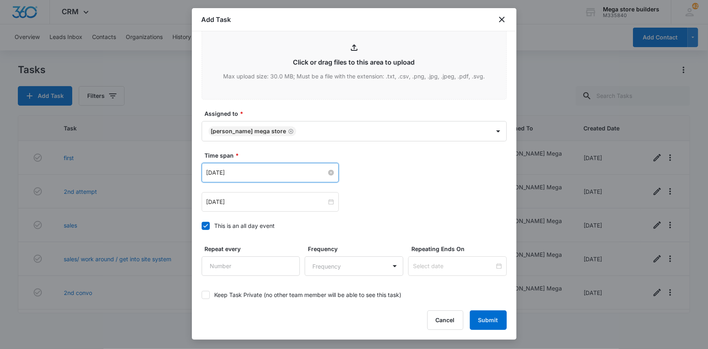
click at [316, 174] on input "[DATE]" at bounding box center [267, 172] width 120 height 9
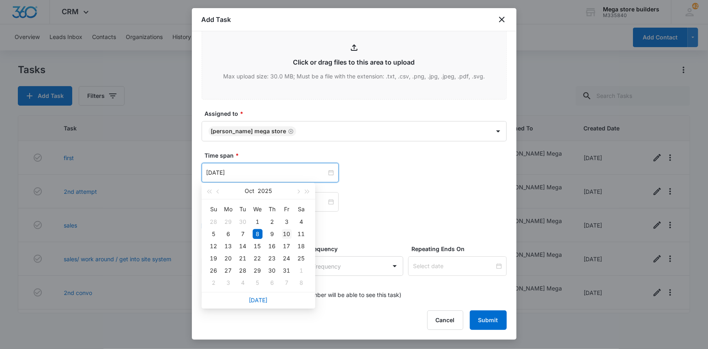
type input "[DATE]"
click at [289, 233] on div "10" at bounding box center [287, 234] width 10 height 10
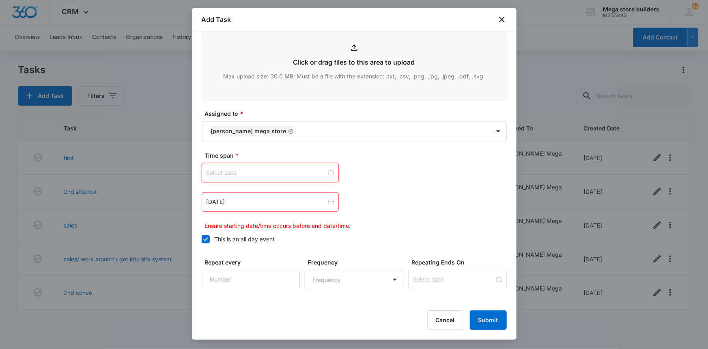
click at [306, 174] on input at bounding box center [267, 172] width 120 height 9
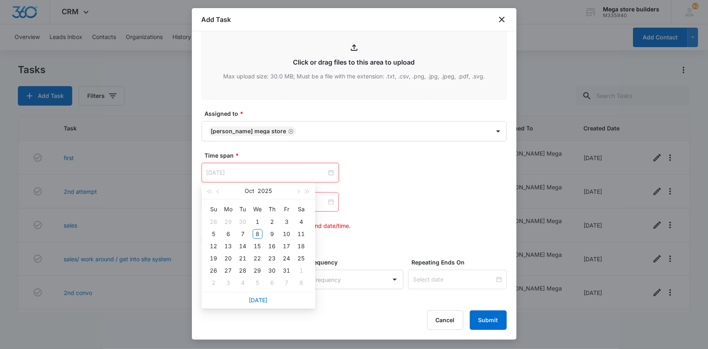
type input "[DATE]"
click at [349, 217] on div "[DATE] Su Mo Tu We Th Fr Sa 28 29 30 1 2 3 4 5 6 7 8 9 10 11 12 13 14 15 16 17 …" at bounding box center [354, 196] width 305 height 67
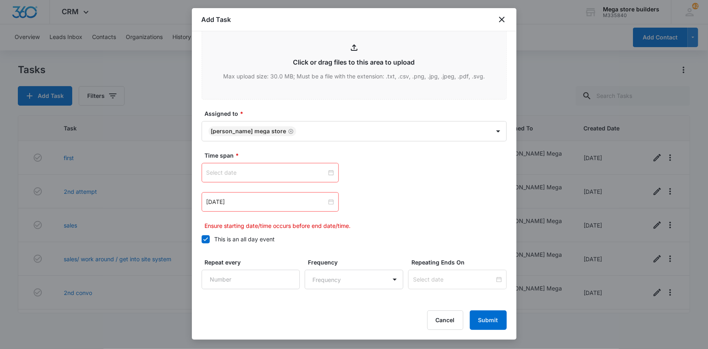
click at [200, 239] on div "Create Task Templates in Settings Flag this task as urgent Contact [PERSON_NAME…" at bounding box center [354, 166] width 325 height 271
click at [204, 236] on icon at bounding box center [205, 238] width 7 height 7
click at [202, 239] on input "This is an all day event" at bounding box center [202, 239] width 0 height 0
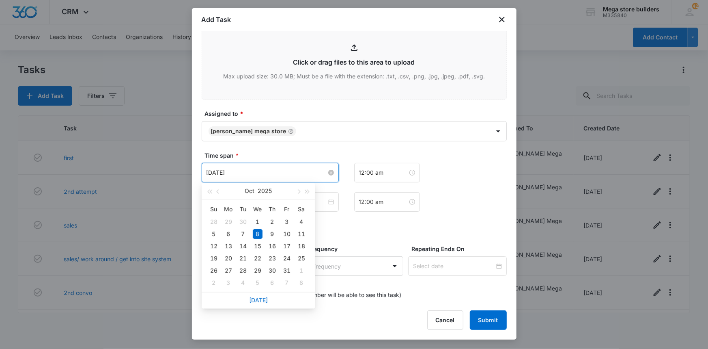
click at [265, 174] on input "[DATE]" at bounding box center [267, 172] width 120 height 9
type input "[DATE]"
click at [287, 232] on div "10" at bounding box center [287, 234] width 10 height 10
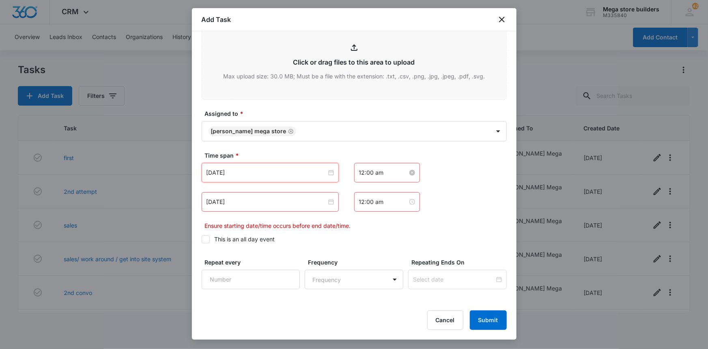
click at [362, 174] on input "12:00 am" at bounding box center [383, 172] width 49 height 9
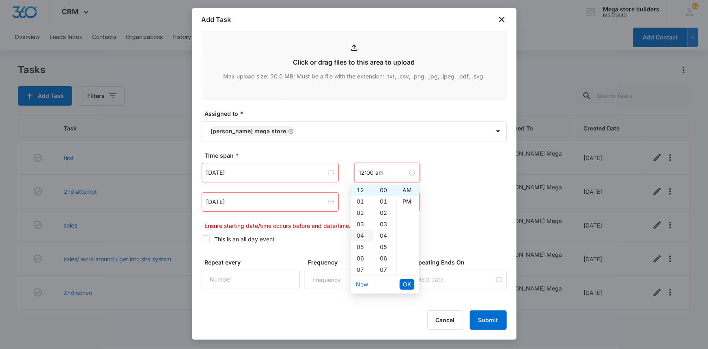
drag, startPoint x: 359, startPoint y: 236, endPoint x: 362, endPoint y: 233, distance: 4.3
click at [359, 235] on div "04" at bounding box center [362, 235] width 23 height 11
click at [404, 203] on div "PM" at bounding box center [408, 201] width 22 height 11
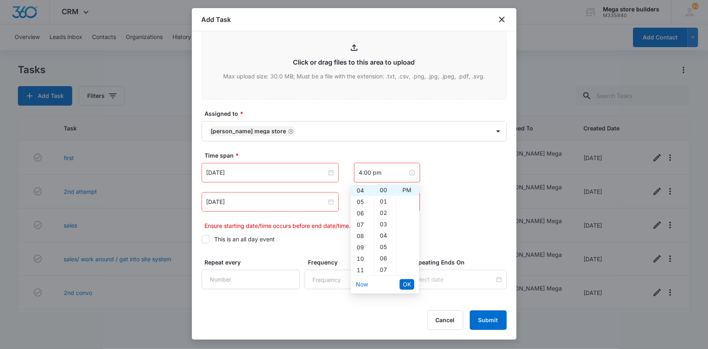
type input "12:00 am"
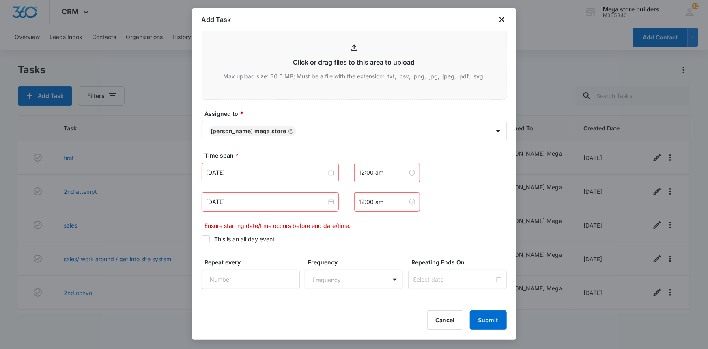
click at [282, 206] on div "[DATE]" at bounding box center [270, 201] width 137 height 19
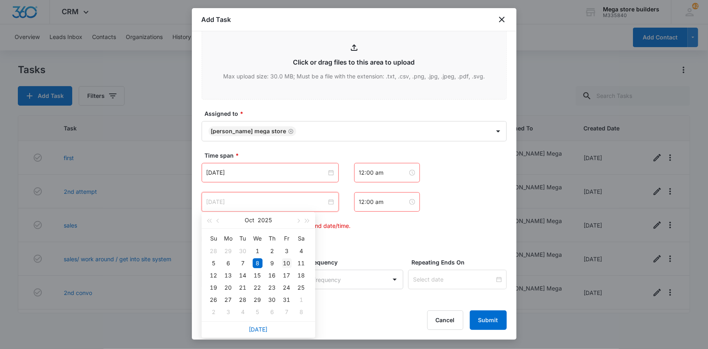
type input "[DATE]"
click at [286, 260] on div "10" at bounding box center [287, 263] width 10 height 10
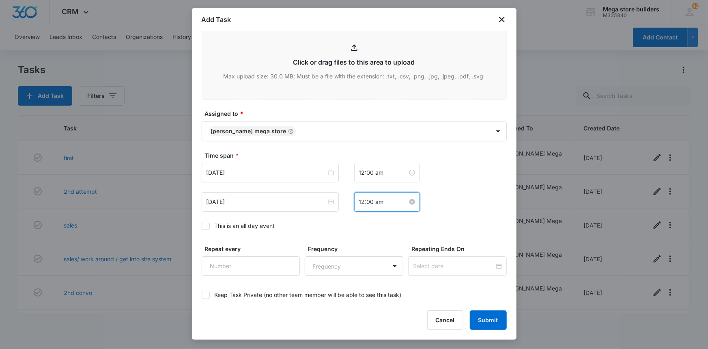
click at [367, 202] on input "12:00 am" at bounding box center [383, 201] width 49 height 9
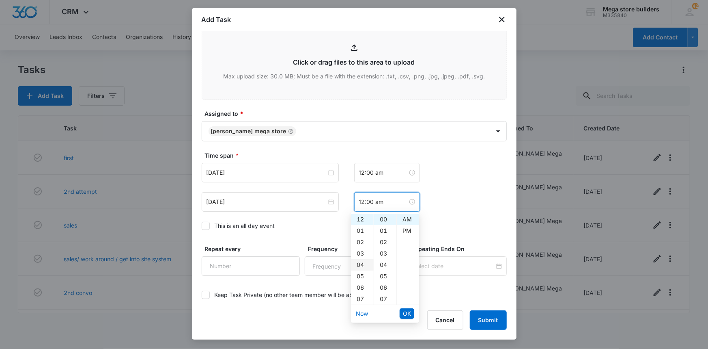
click at [358, 265] on div "04" at bounding box center [362, 264] width 23 height 11
click at [385, 263] on div "20" at bounding box center [385, 261] width 22 height 11
click at [403, 232] on div "PM" at bounding box center [408, 230] width 22 height 11
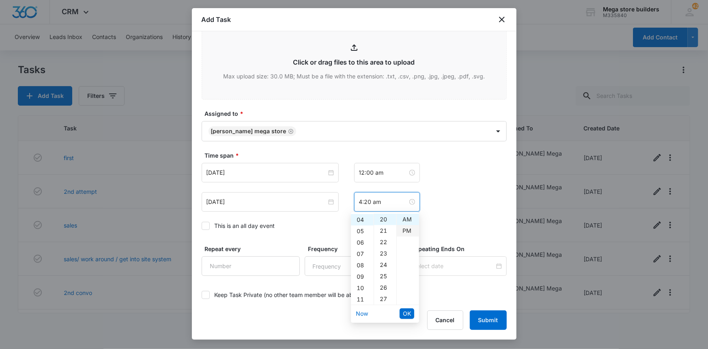
type input "4:20 pm"
click at [409, 309] on span "OK" at bounding box center [407, 313] width 8 height 9
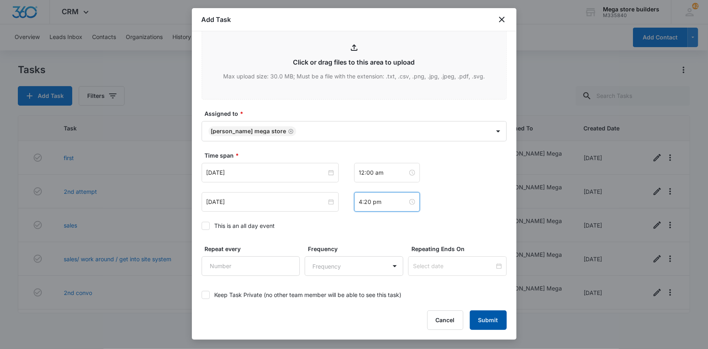
click at [498, 322] on button "Submit" at bounding box center [488, 319] width 37 height 19
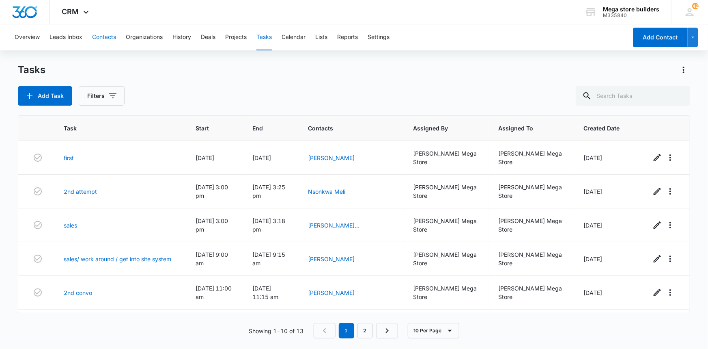
click at [103, 37] on button "Contacts" at bounding box center [104, 37] width 24 height 26
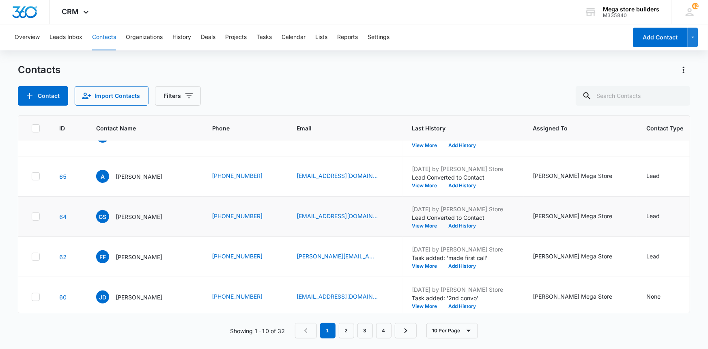
scroll to position [73, 0]
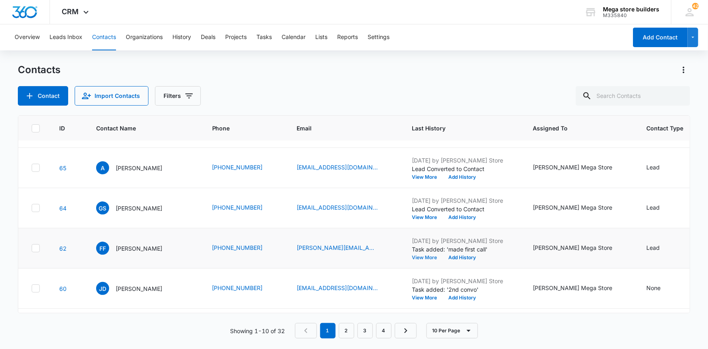
click at [413, 256] on button "View More" at bounding box center [427, 257] width 31 height 5
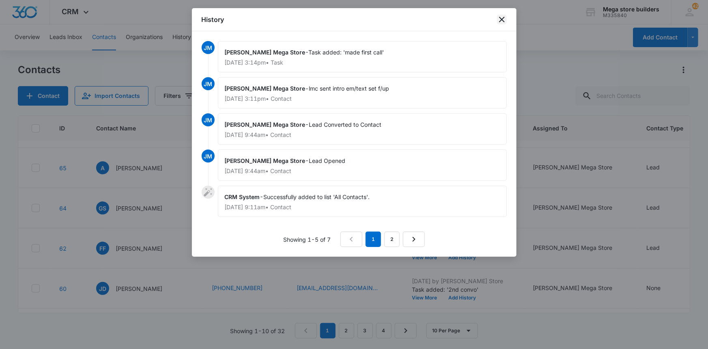
click at [503, 19] on icon "close" at bounding box center [502, 20] width 10 height 10
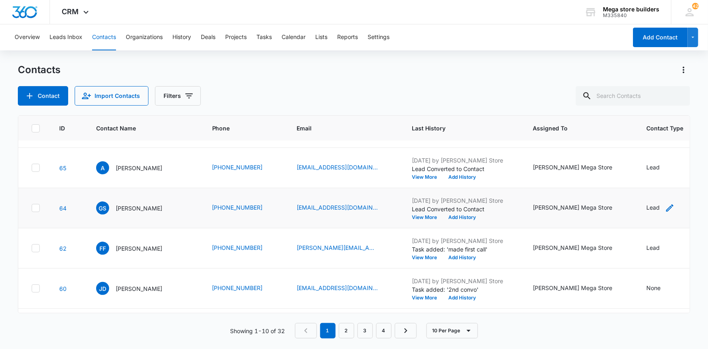
click at [647, 208] on div "Lead" at bounding box center [653, 207] width 13 height 9
click at [643, 156] on div at bounding box center [641, 154] width 13 height 13
click at [564, 115] on div "ID Contact Name Phone Email Last History Assigned To Contact Type Contact Statu…" at bounding box center [354, 214] width 673 height 198
click at [267, 34] on button "Tasks" at bounding box center [263, 37] width 15 height 26
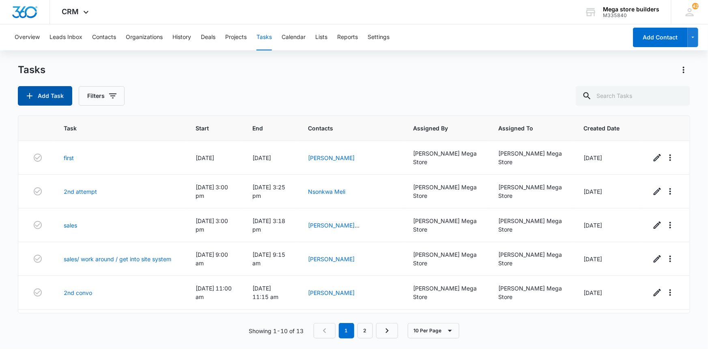
drag, startPoint x: 46, startPoint y: 91, endPoint x: 53, endPoint y: 101, distance: 11.7
click at [53, 101] on button "Add Task" at bounding box center [45, 95] width 54 height 19
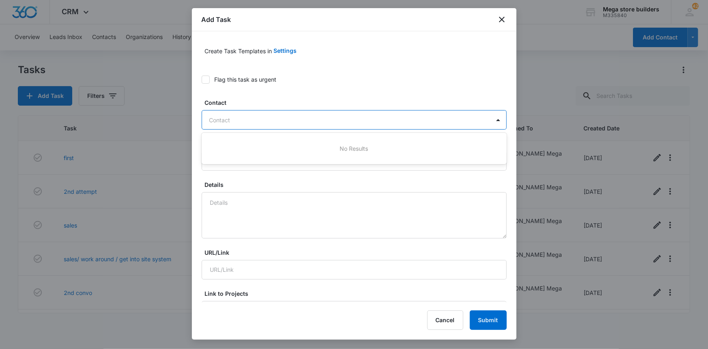
click at [280, 120] on div at bounding box center [349, 120] width 280 height 10
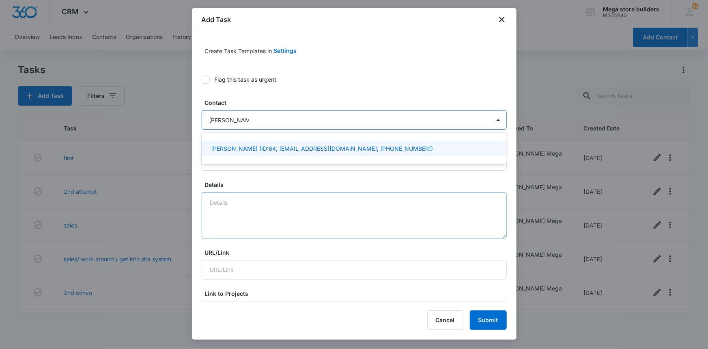
type input "[PERSON_NAME]"
click at [252, 208] on textarea "Details" at bounding box center [354, 215] width 305 height 46
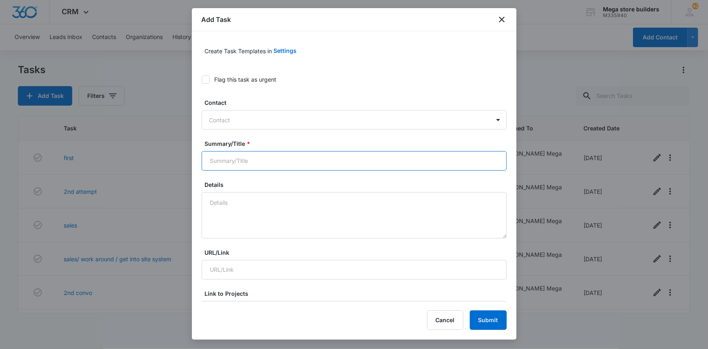
click at [265, 166] on input "Summary/Title *" at bounding box center [354, 160] width 305 height 19
type input "f"
type input "2nd attempt"
click at [250, 200] on textarea "Details" at bounding box center [354, 215] width 305 height 46
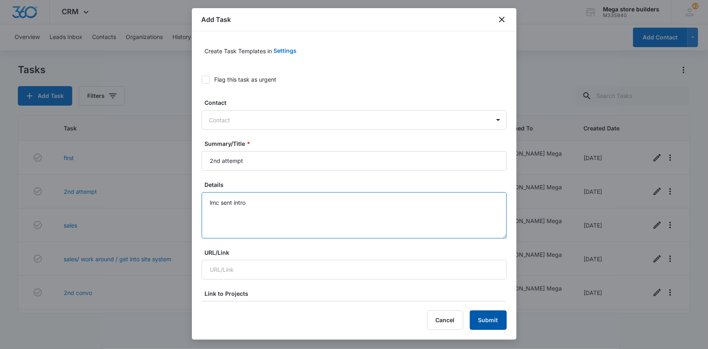
type textarea "lmc sent intro"
click at [490, 322] on button "Submit" at bounding box center [488, 319] width 37 height 19
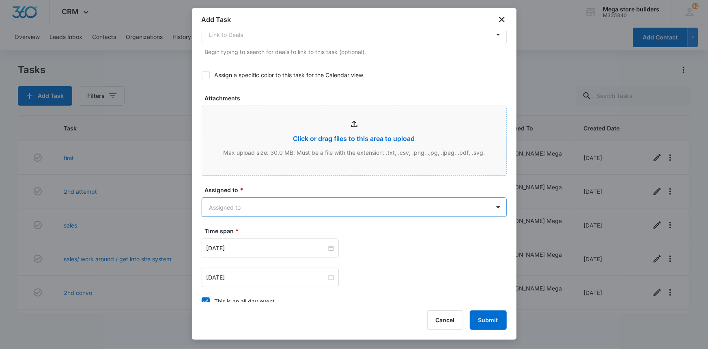
scroll to position [353, 0]
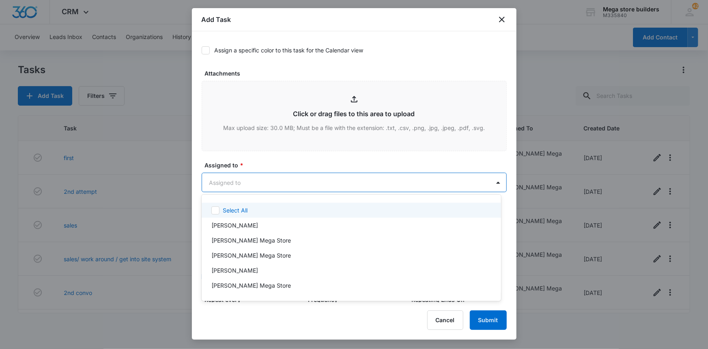
click at [287, 183] on body "CRM Apps Reputation Forms CRM Email Social Content Ads Intelligence Files Brand…" at bounding box center [354, 174] width 708 height 349
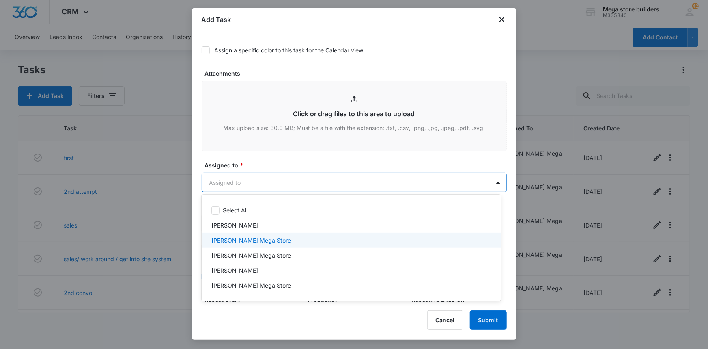
click at [224, 241] on p "[PERSON_NAME] Mega Store" at bounding box center [251, 240] width 80 height 9
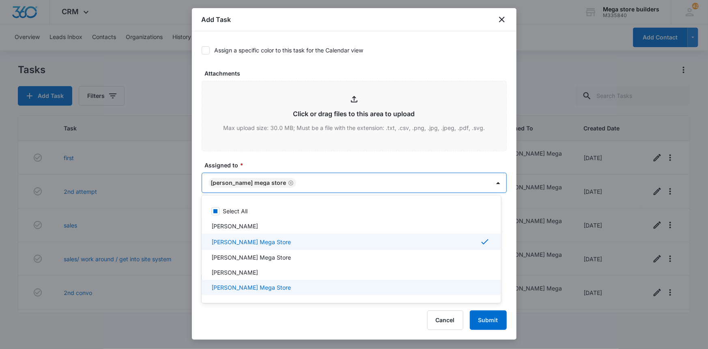
click at [375, 327] on div at bounding box center [354, 174] width 708 height 349
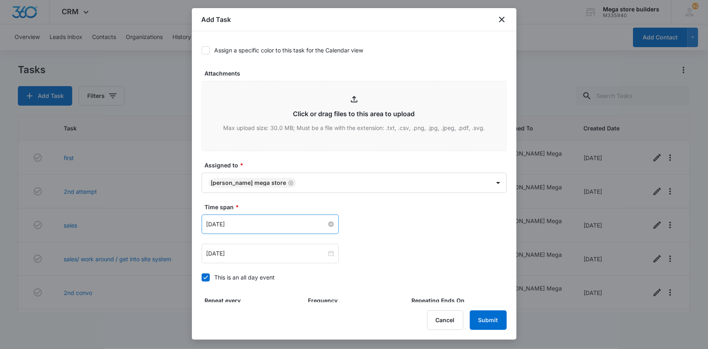
click at [327, 226] on div "[DATE]" at bounding box center [270, 224] width 127 height 9
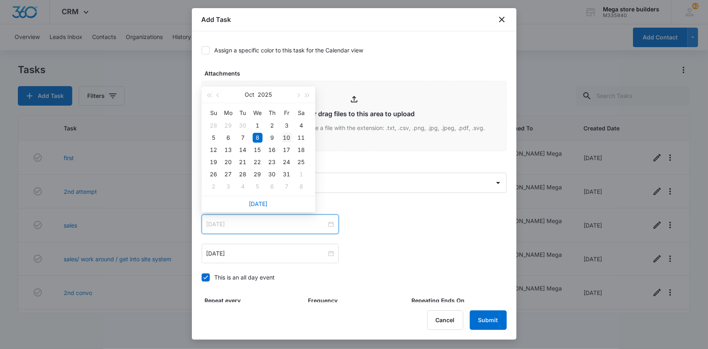
type input "[DATE]"
click at [288, 136] on div "10" at bounding box center [287, 138] width 10 height 10
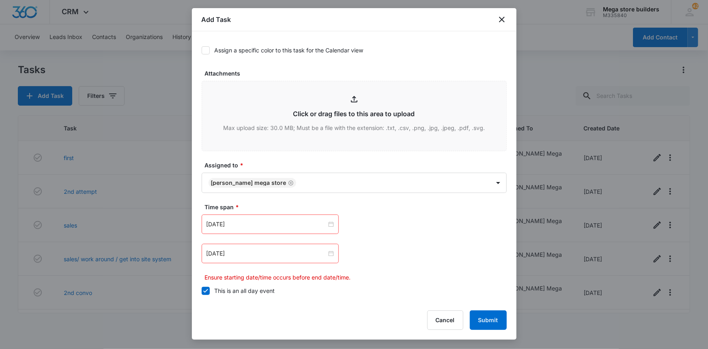
click at [206, 292] on icon at bounding box center [205, 290] width 7 height 7
click at [202, 291] on input "This is an all day event" at bounding box center [202, 291] width 0 height 0
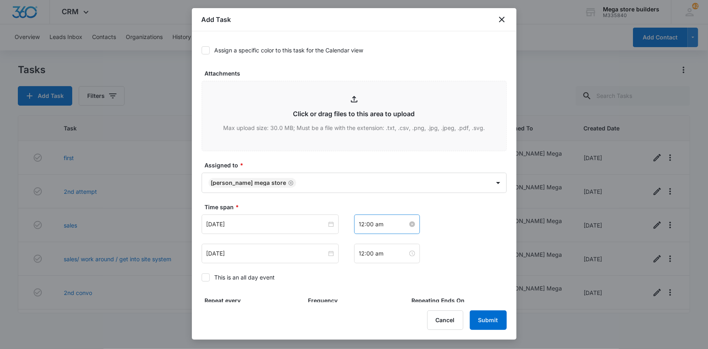
click at [372, 222] on input "12:00 am" at bounding box center [383, 224] width 49 height 9
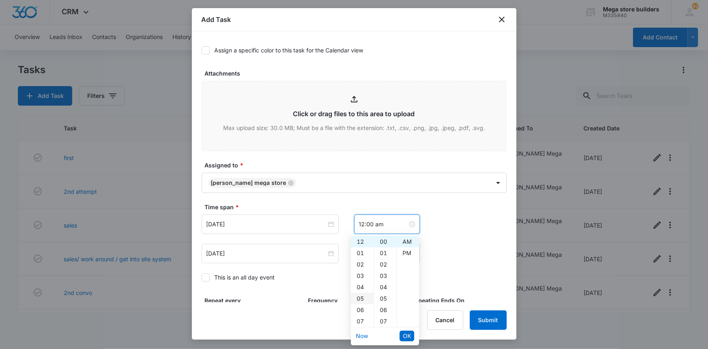
click at [360, 297] on div "05" at bounding box center [362, 298] width 23 height 11
click at [403, 251] on div "PM" at bounding box center [408, 252] width 22 height 11
type input "5:00 pm"
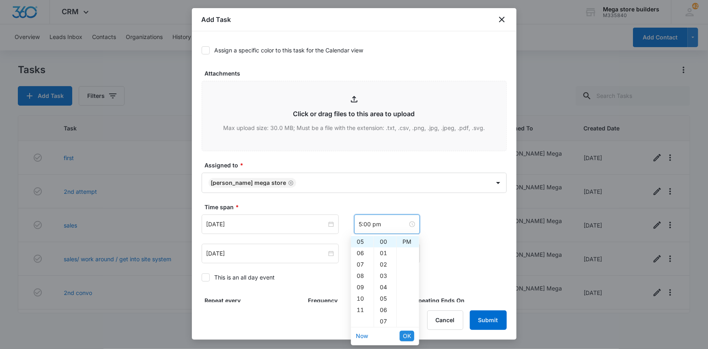
click at [411, 335] on span "OK" at bounding box center [407, 335] width 8 height 9
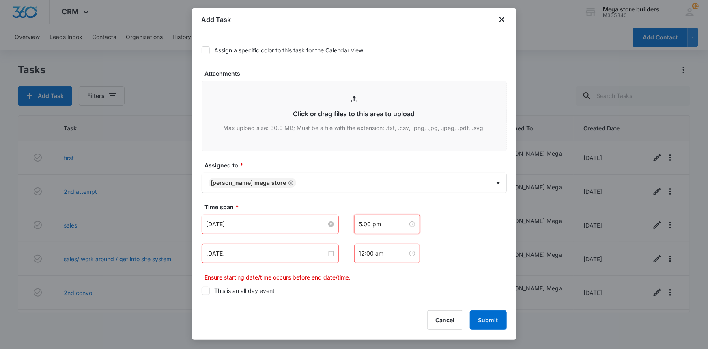
click at [311, 224] on input "[DATE]" at bounding box center [267, 224] width 120 height 9
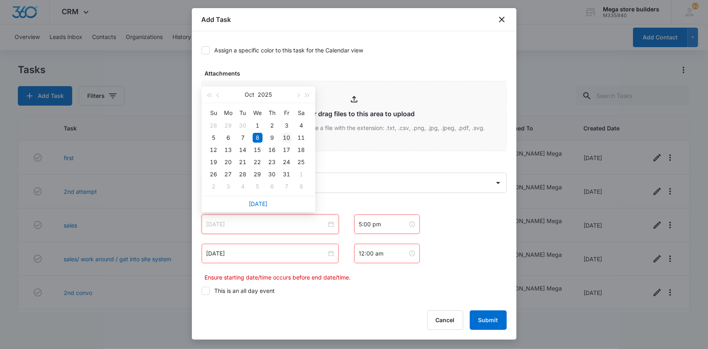
type input "[DATE]"
click at [288, 140] on div "10" at bounding box center [287, 138] width 10 height 10
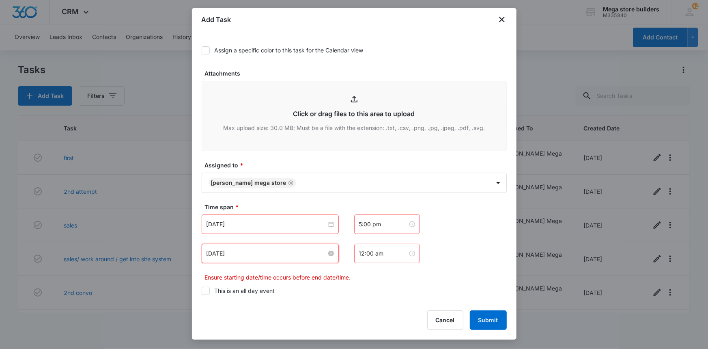
click at [304, 252] on input "[DATE]" at bounding box center [267, 253] width 120 height 9
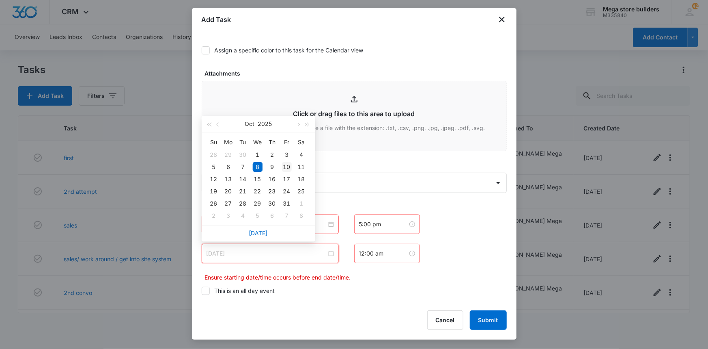
type input "[DATE]"
click at [287, 167] on div "10" at bounding box center [287, 167] width 10 height 10
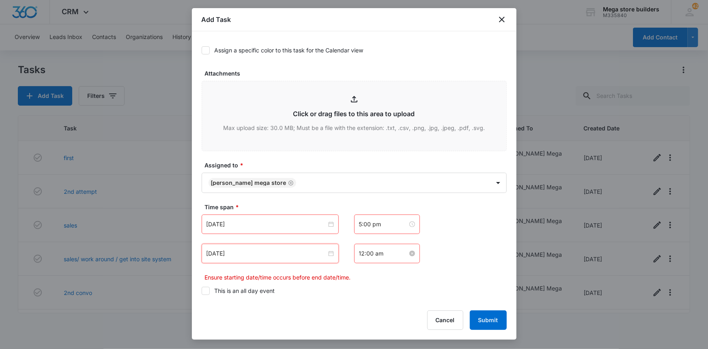
click at [365, 252] on input "12:00 am" at bounding box center [383, 253] width 49 height 9
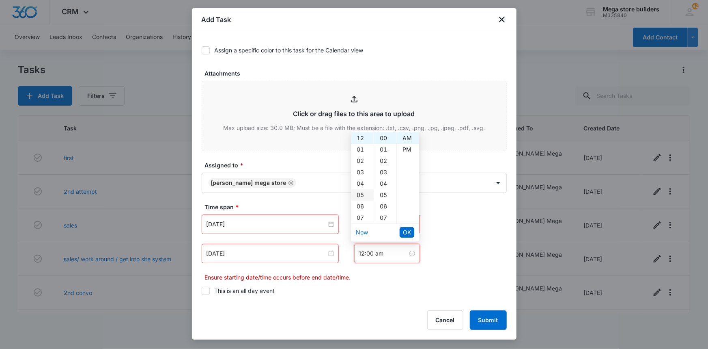
click at [360, 193] on div "05" at bounding box center [362, 194] width 23 height 11
click at [383, 206] on div "19" at bounding box center [385, 206] width 22 height 11
click at [405, 149] on div "PM" at bounding box center [408, 149] width 22 height 11
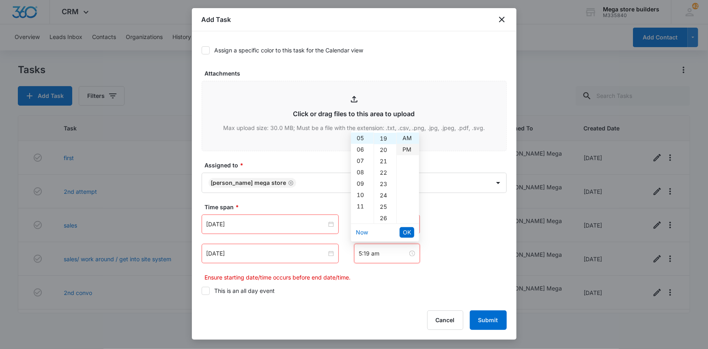
type input "5:19 pm"
click at [409, 231] on span "OK" at bounding box center [407, 232] width 8 height 9
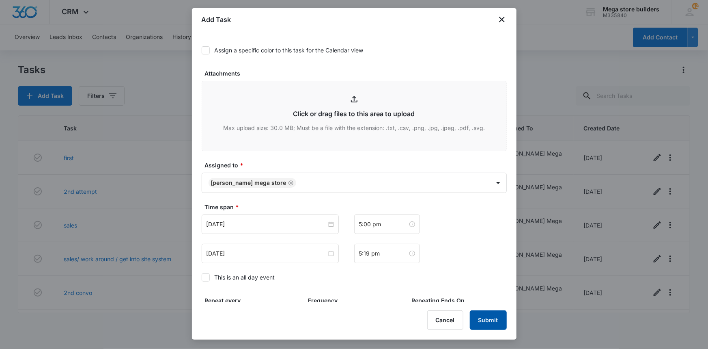
drag, startPoint x: 481, startPoint y: 315, endPoint x: 467, endPoint y: 308, distance: 15.4
click at [478, 312] on button "Submit" at bounding box center [488, 319] width 37 height 19
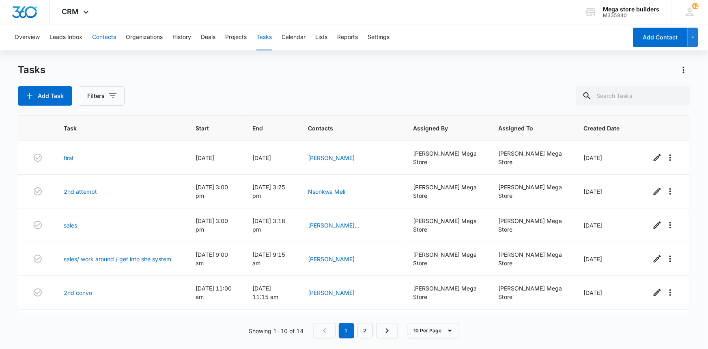
click at [108, 31] on button "Contacts" at bounding box center [104, 37] width 24 height 26
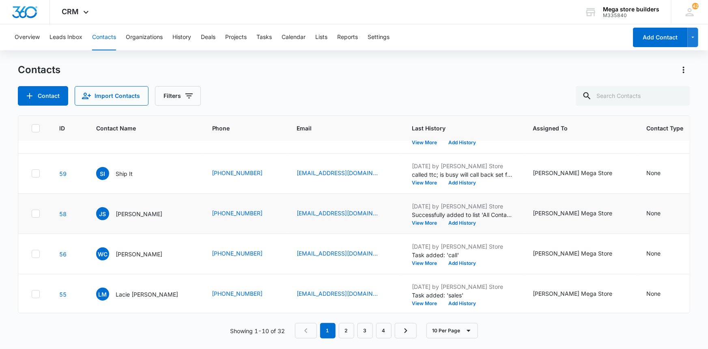
scroll to position [235, 0]
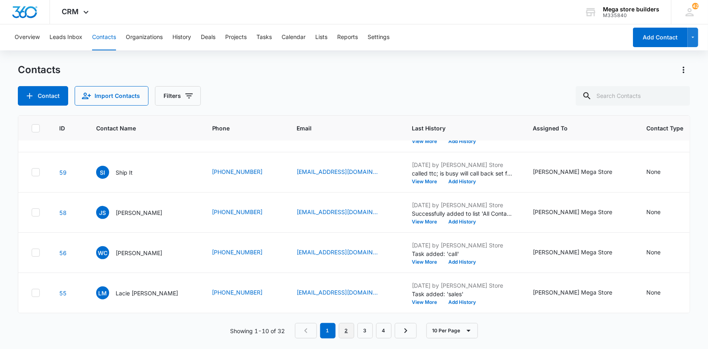
click at [343, 325] on link "2" at bounding box center [346, 330] width 15 height 15
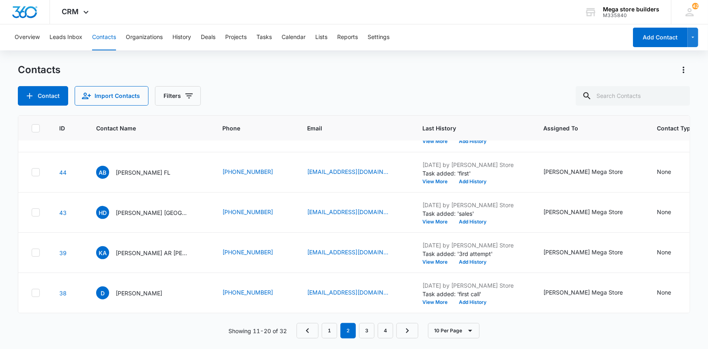
scroll to position [0, 0]
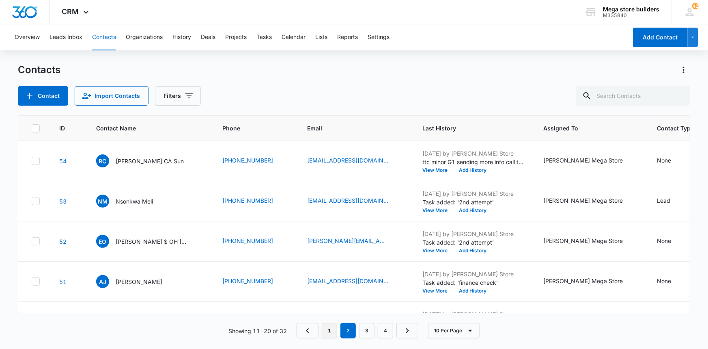
click at [329, 330] on link "1" at bounding box center [329, 330] width 15 height 15
